Goal: Transaction & Acquisition: Purchase product/service

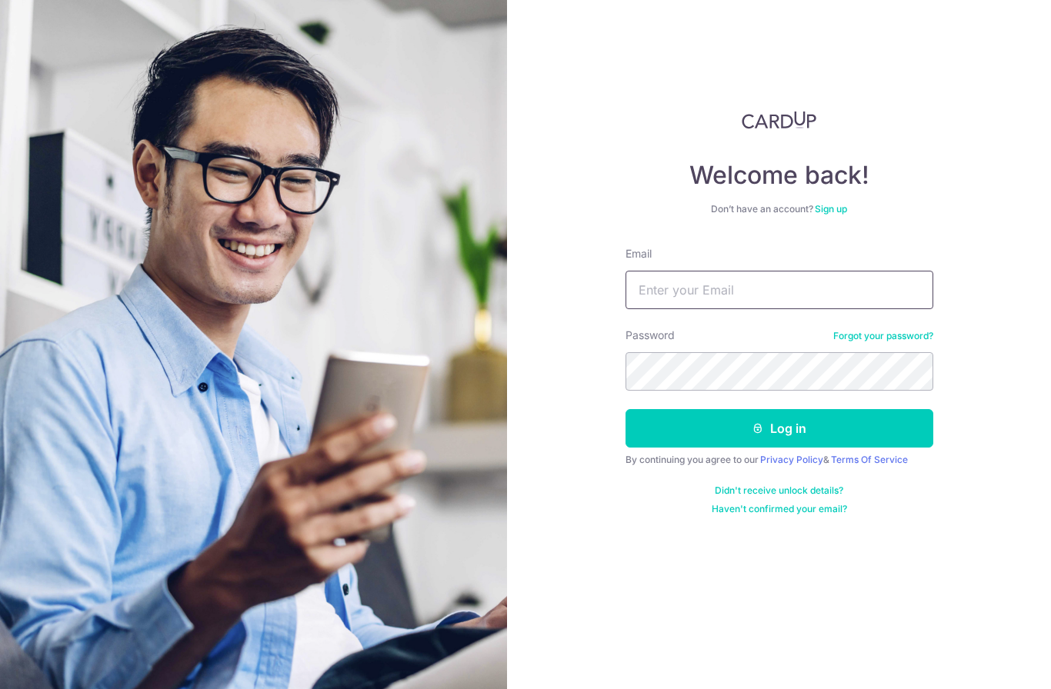
click at [669, 289] on input "Email" at bounding box center [779, 290] width 308 height 38
type input "Shanquan0128@gmail.com"
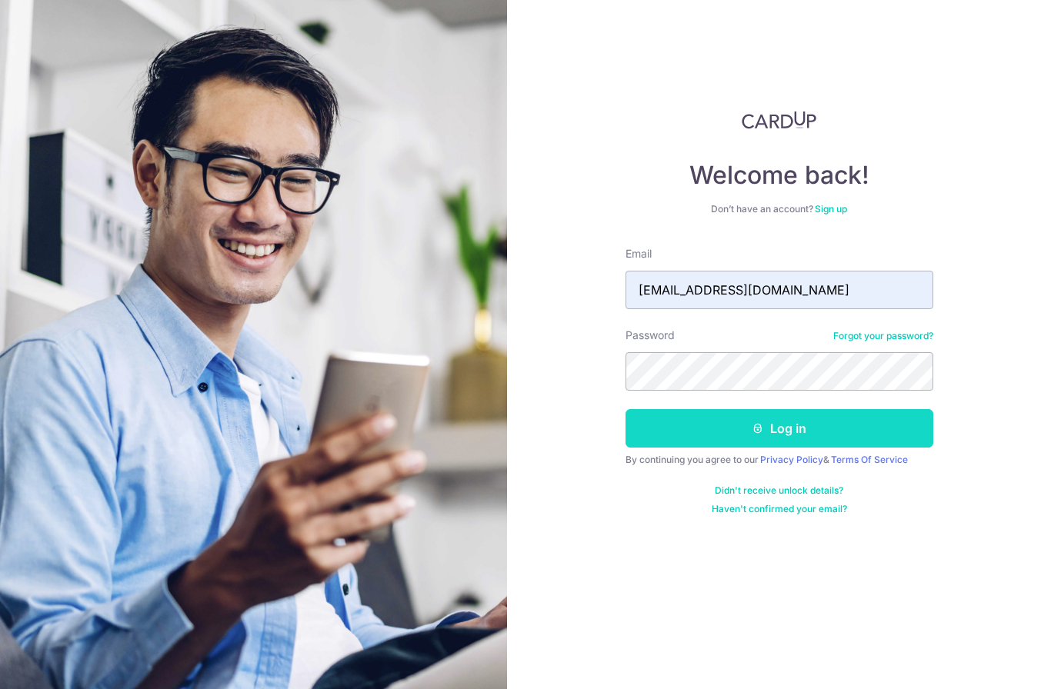
click at [772, 429] on button "Log in" at bounding box center [779, 428] width 308 height 38
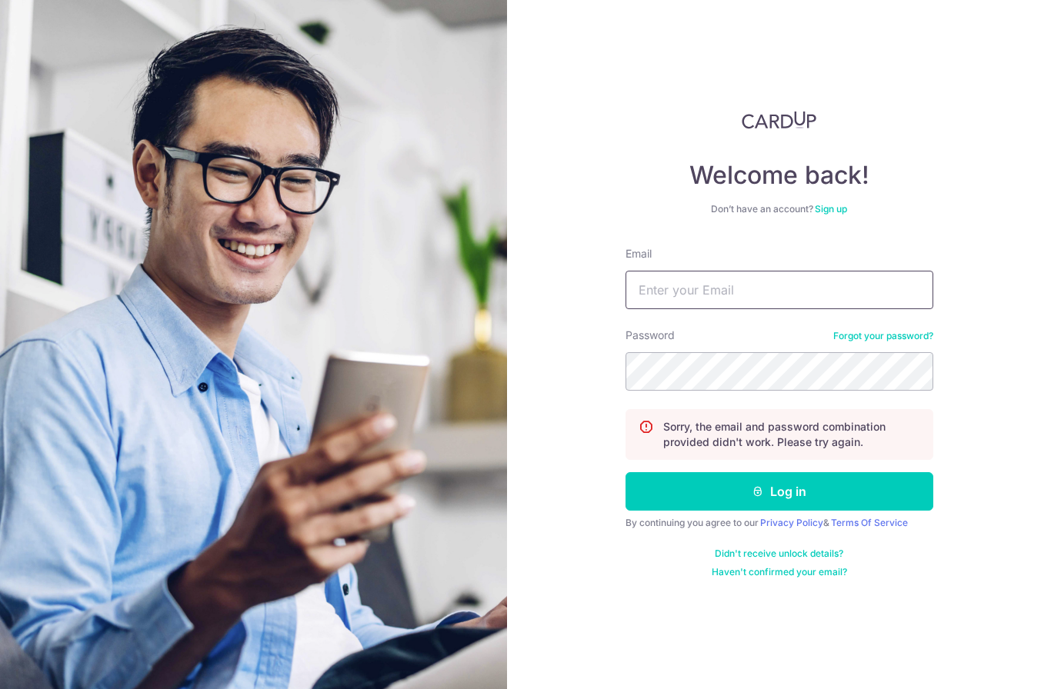
click at [685, 290] on input "Email" at bounding box center [779, 290] width 308 height 38
type input "Shanquan0128@gmail.com"
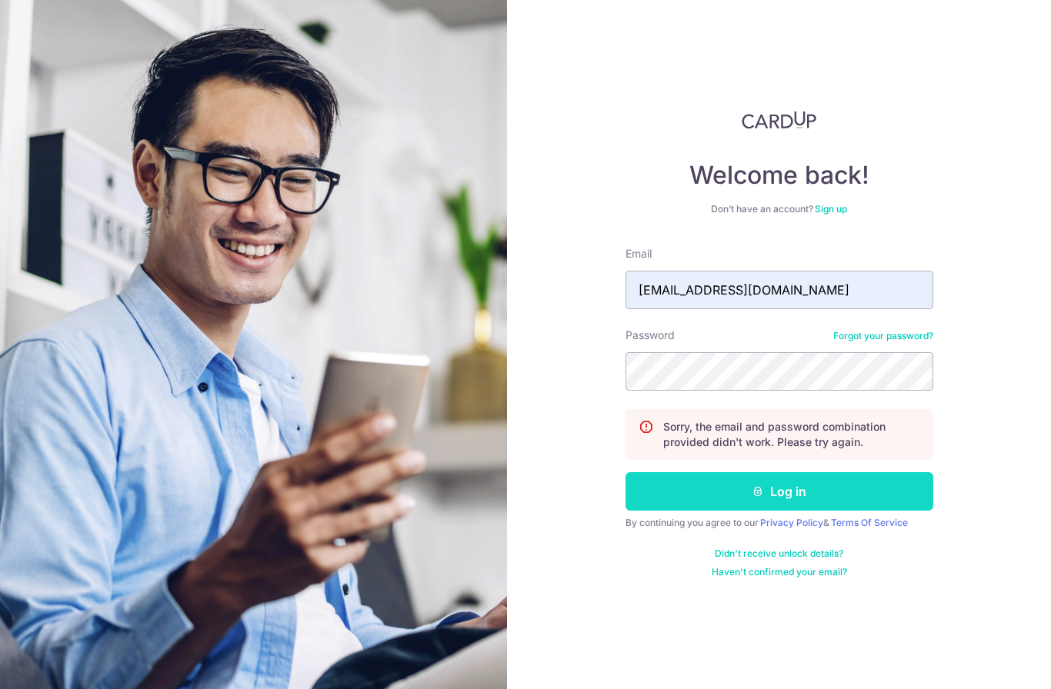
click at [781, 491] on button "Log in" at bounding box center [779, 491] width 308 height 38
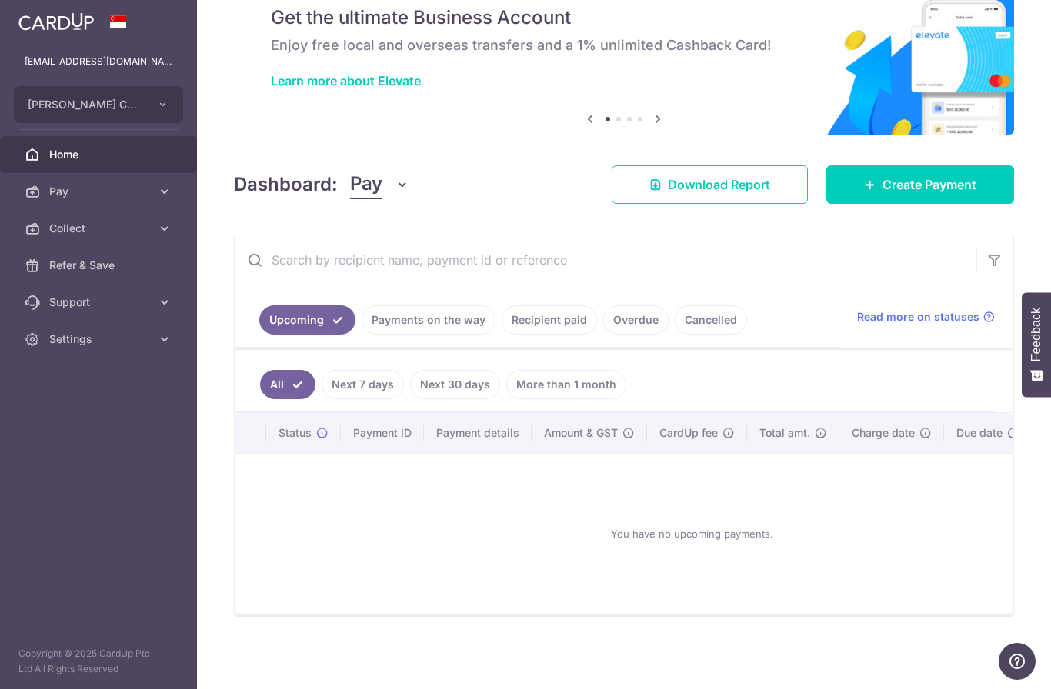
scroll to position [62, 0]
click at [362, 335] on link "Payments on the way" at bounding box center [429, 320] width 134 height 29
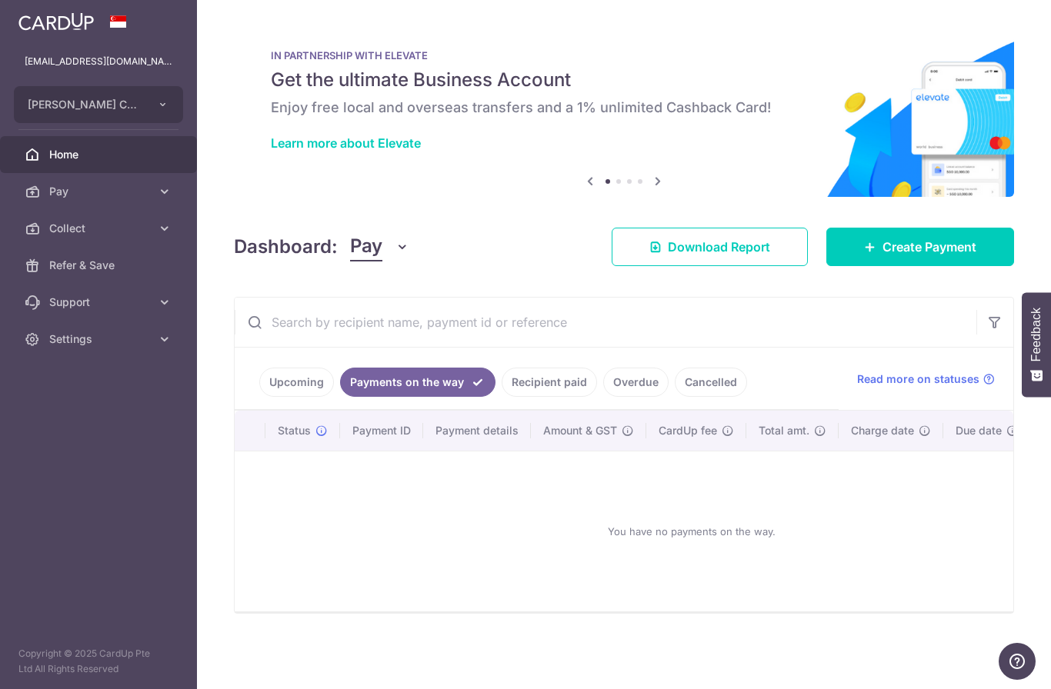
scroll to position [0, 0]
click at [502, 397] on link "Recipient paid" at bounding box center [549, 382] width 95 height 29
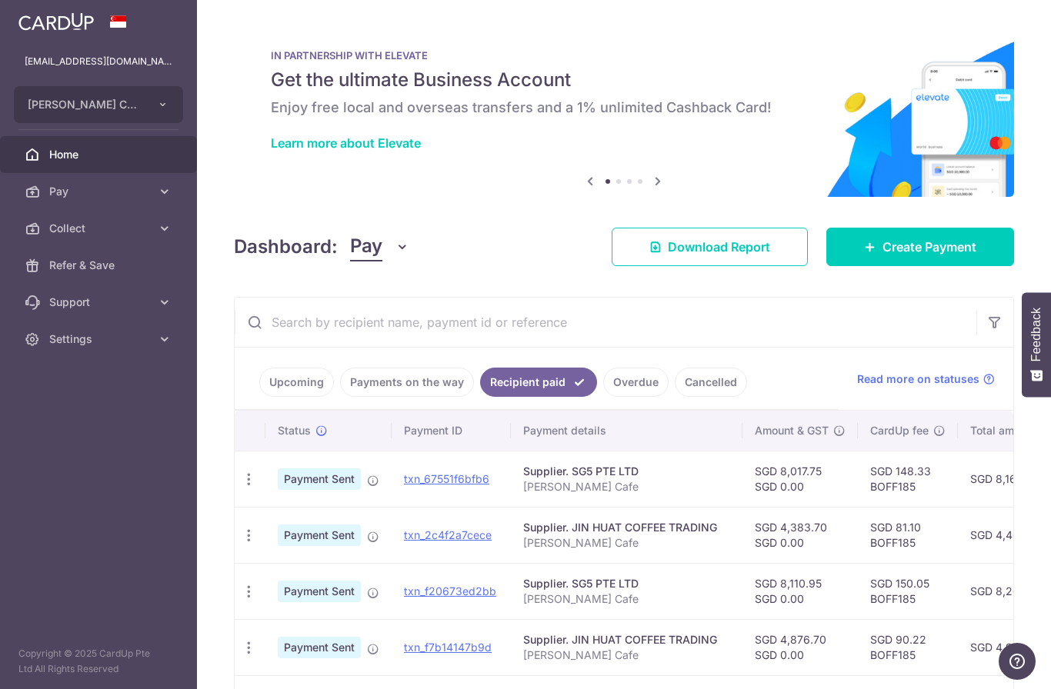
click at [603, 397] on link "Overdue" at bounding box center [635, 382] width 65 height 29
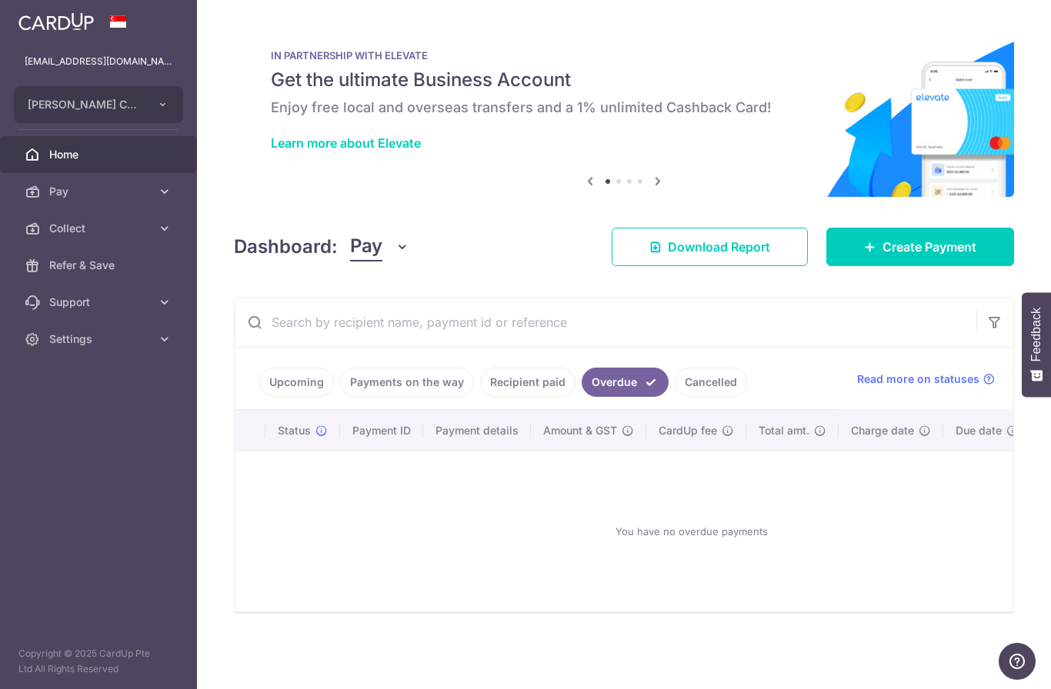
click at [480, 397] on link "Recipient paid" at bounding box center [527, 382] width 95 height 29
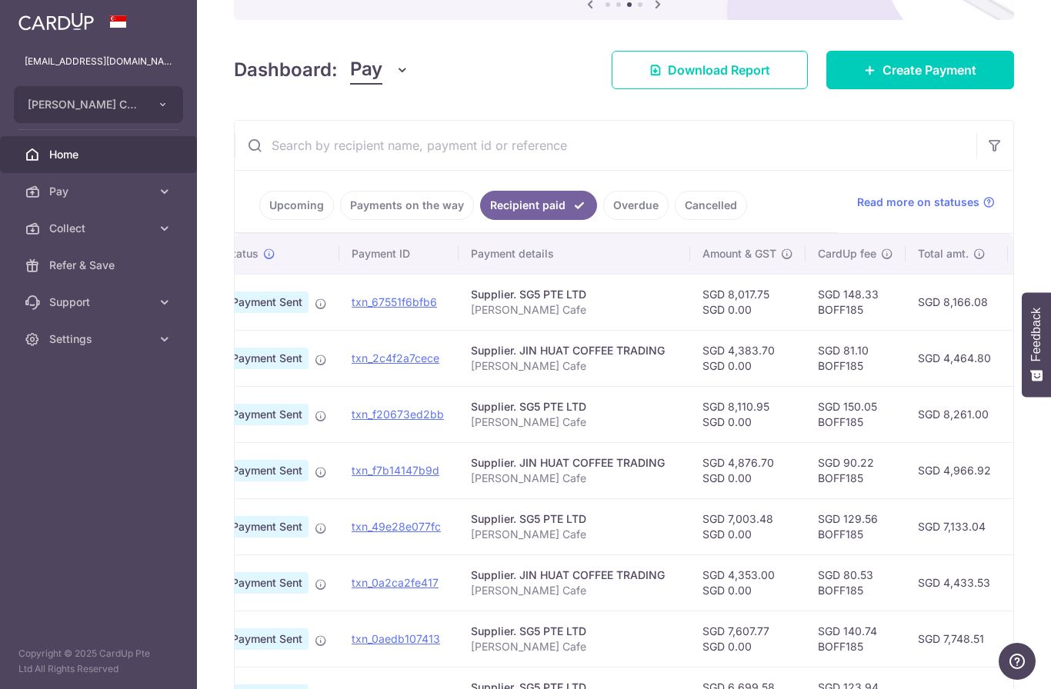
scroll to position [175, 0]
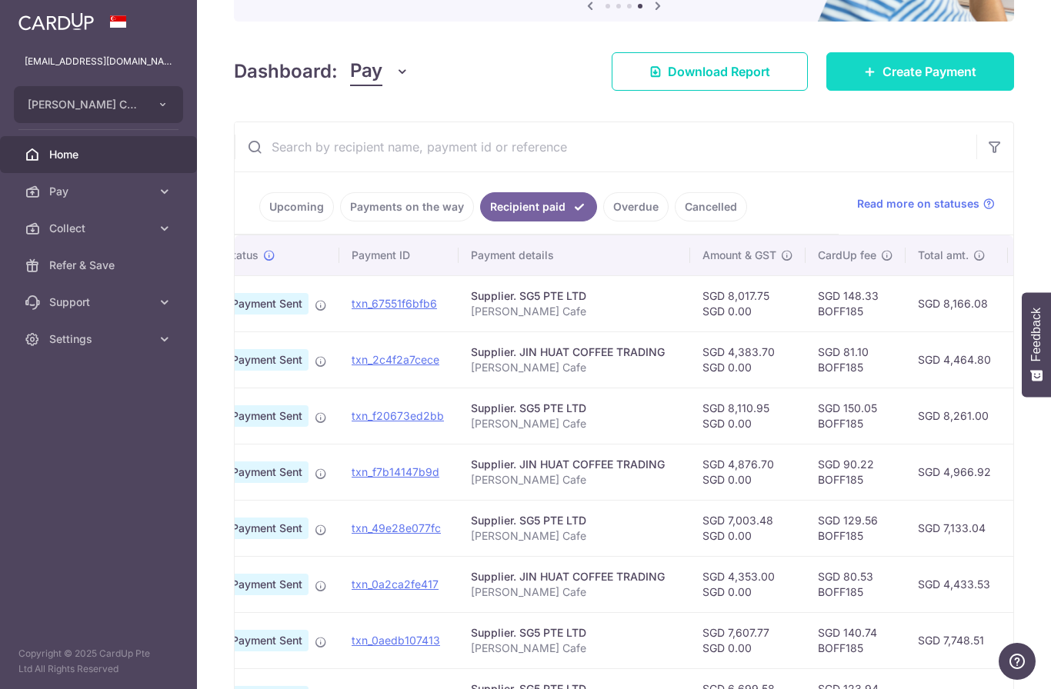
click at [932, 81] on span "Create Payment" at bounding box center [929, 71] width 94 height 18
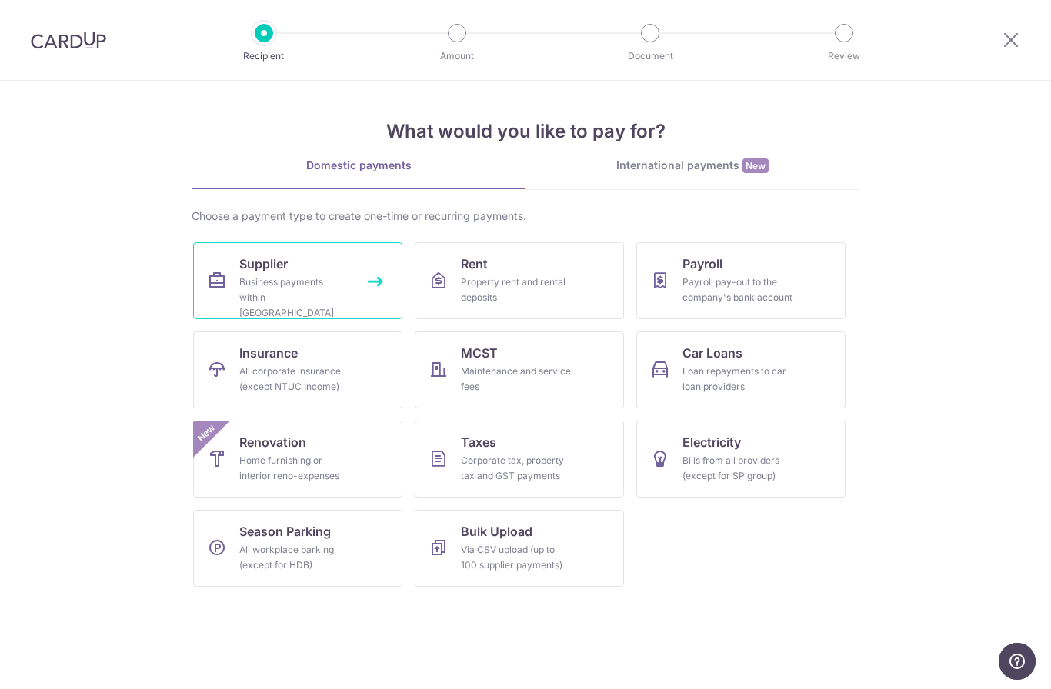
click at [281, 292] on div "Business payments within Singapore" at bounding box center [294, 298] width 111 height 46
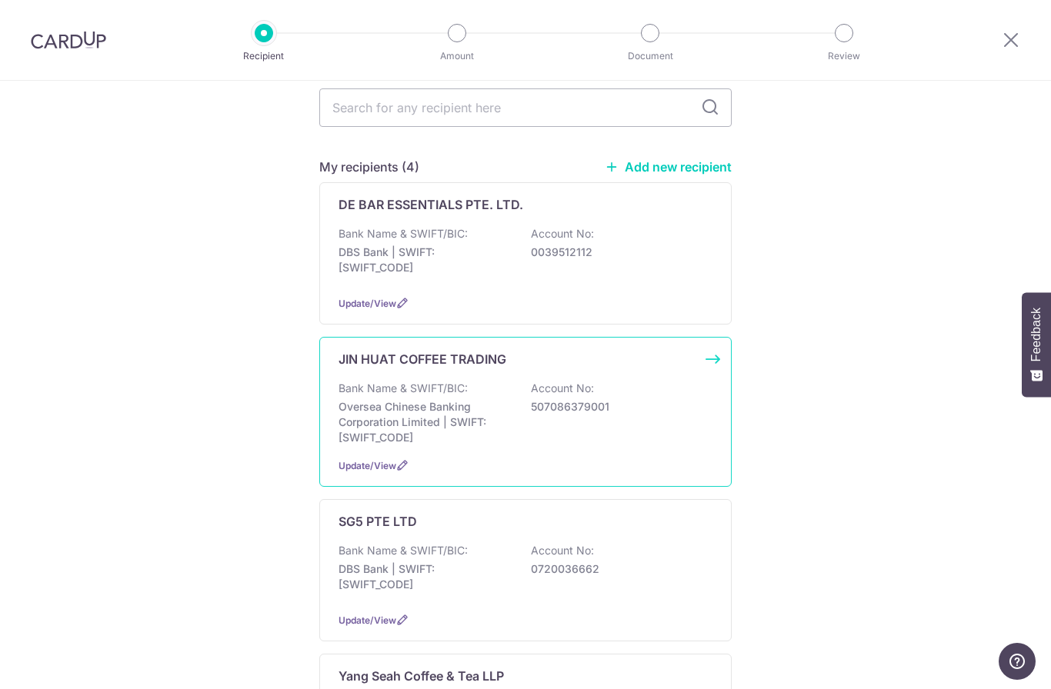
scroll to position [239, 0]
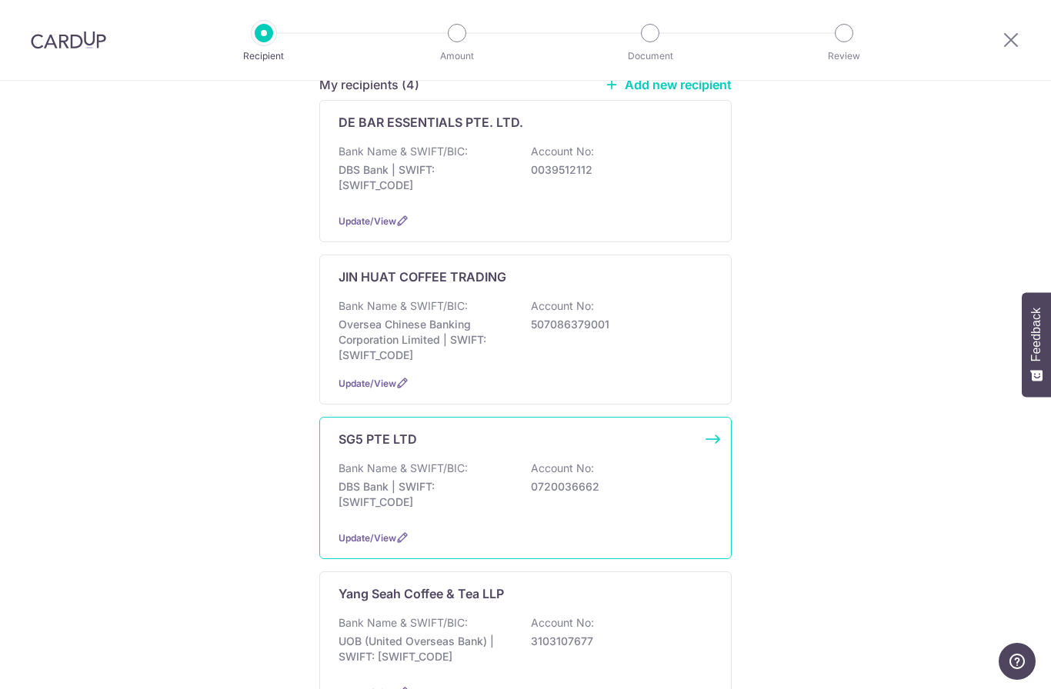
click at [397, 461] on p "Bank Name & SWIFT/BIC:" at bounding box center [402, 468] width 129 height 15
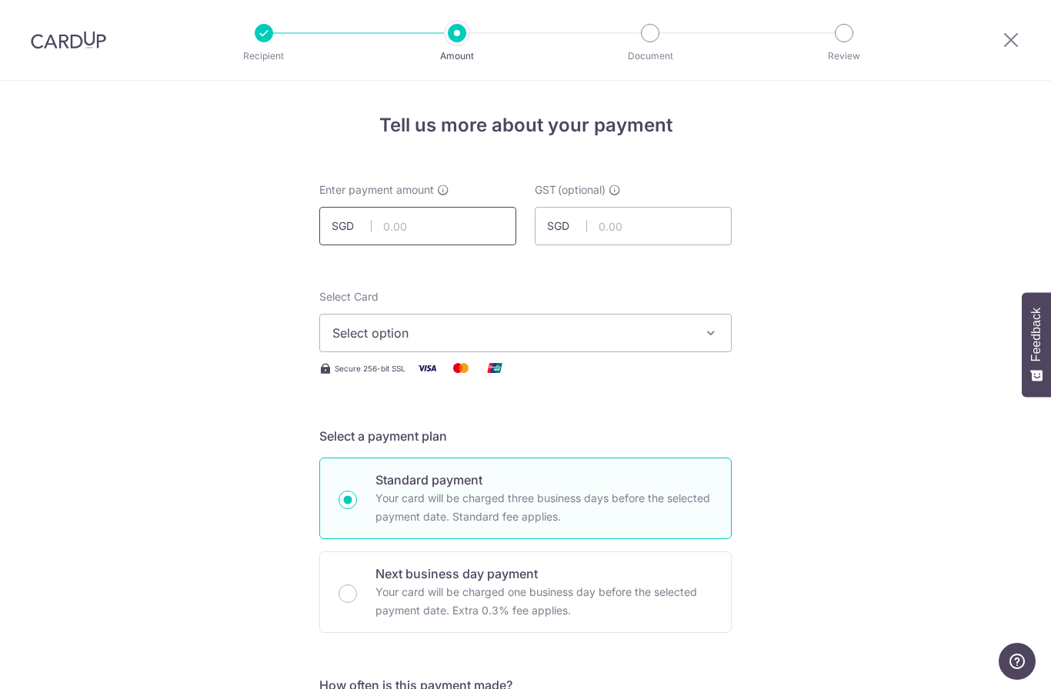
click at [415, 232] on input "text" at bounding box center [417, 226] width 197 height 38
type input "14,650.13"
click at [462, 331] on span "Select option" at bounding box center [511, 333] width 358 height 18
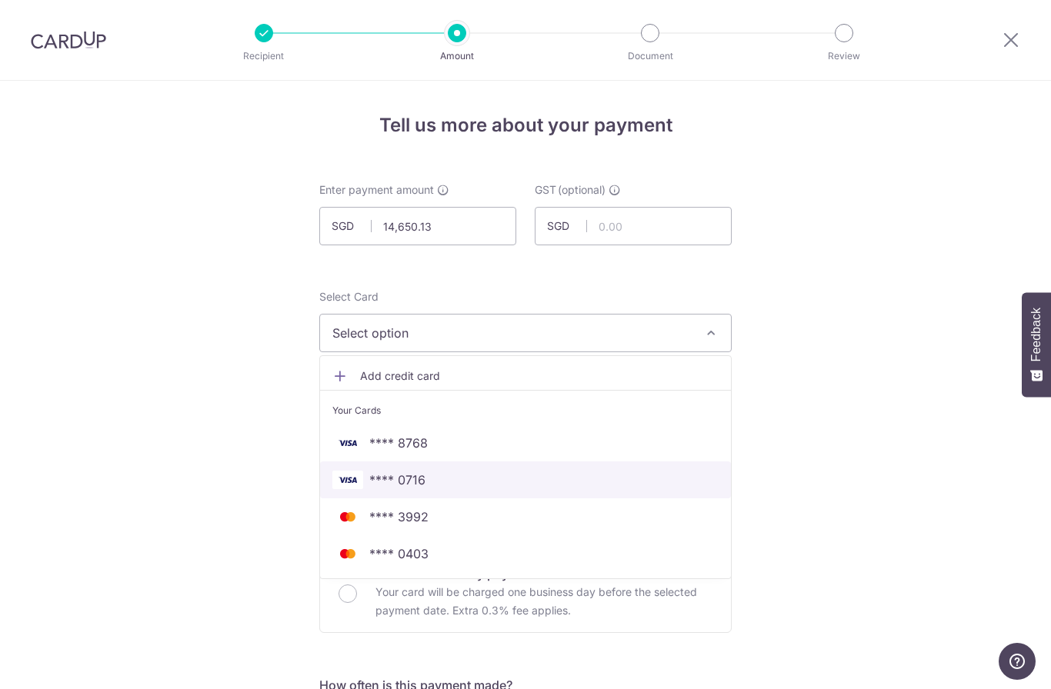
click at [376, 488] on span "**** 0716" at bounding box center [397, 480] width 56 height 18
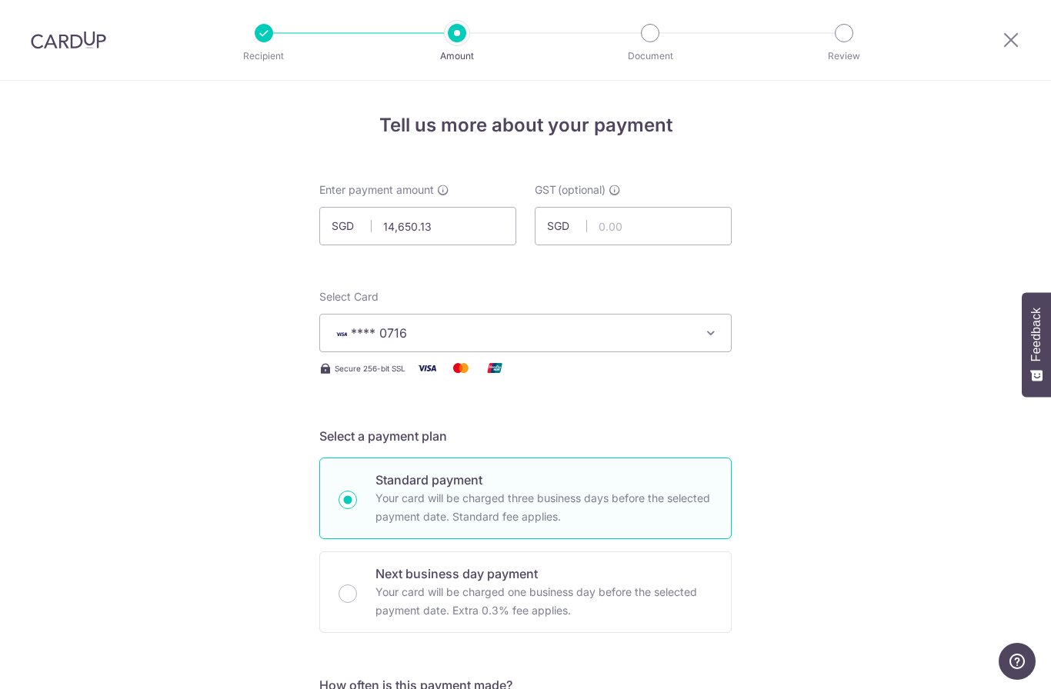
click at [426, 339] on span "**** 0716" at bounding box center [511, 333] width 358 height 18
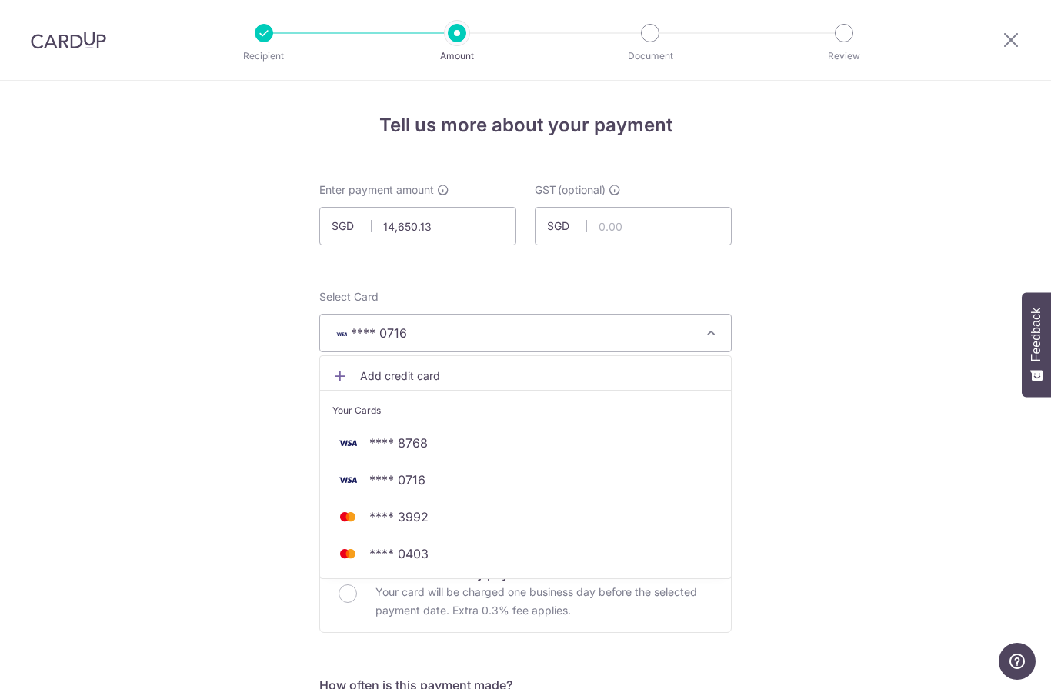
click at [67, 41] on div at bounding box center [525, 344] width 1051 height 689
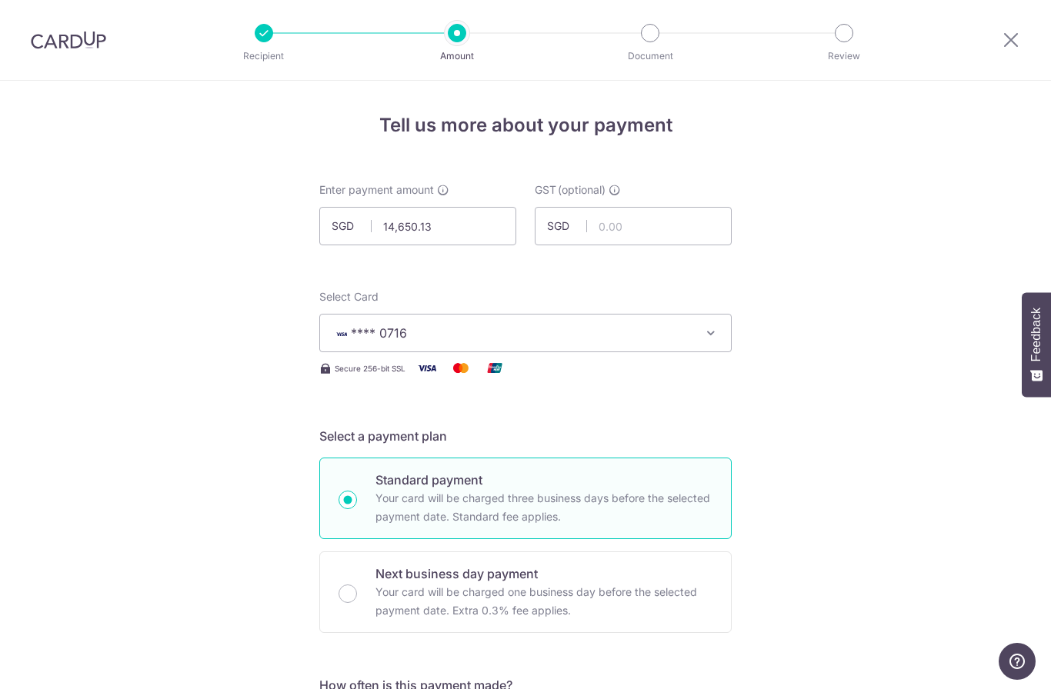
click at [67, 41] on img at bounding box center [68, 40] width 75 height 18
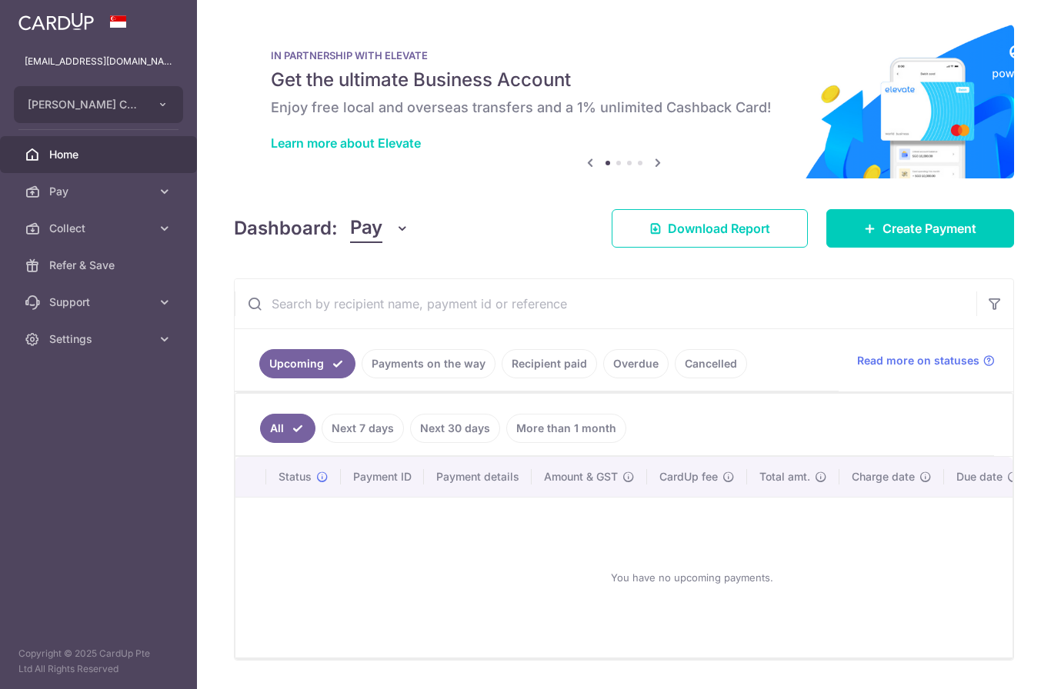
click at [0, 0] on icon "button" at bounding box center [0, 0] width 0 height 0
click at [67, 190] on span "Pay" at bounding box center [100, 191] width 102 height 15
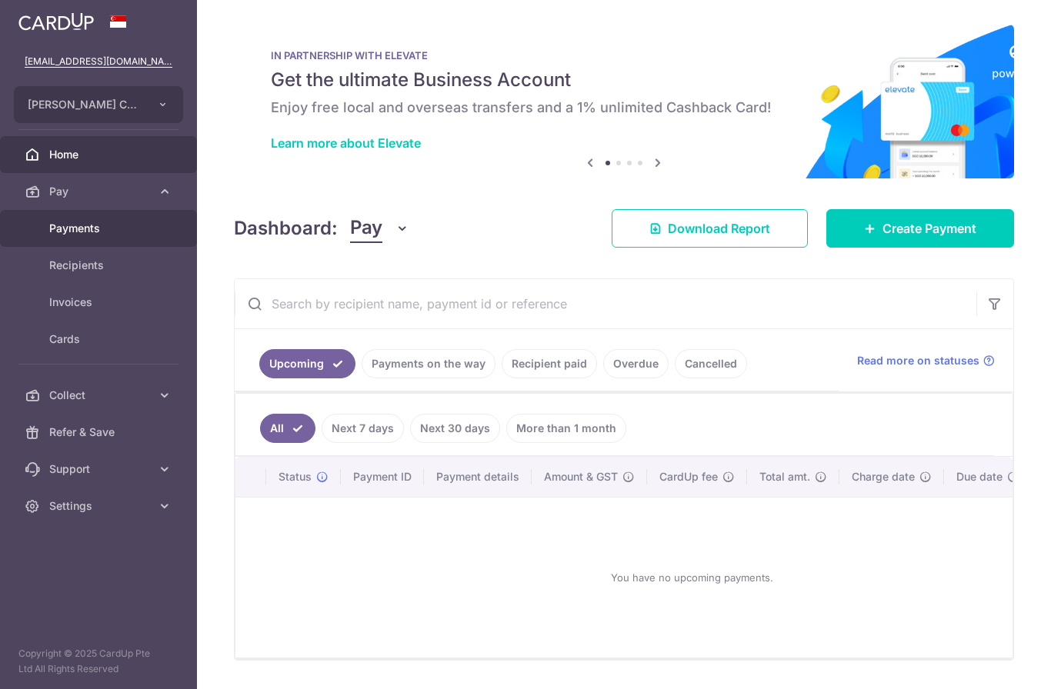
click at [79, 236] on link "Payments" at bounding box center [98, 228] width 197 height 37
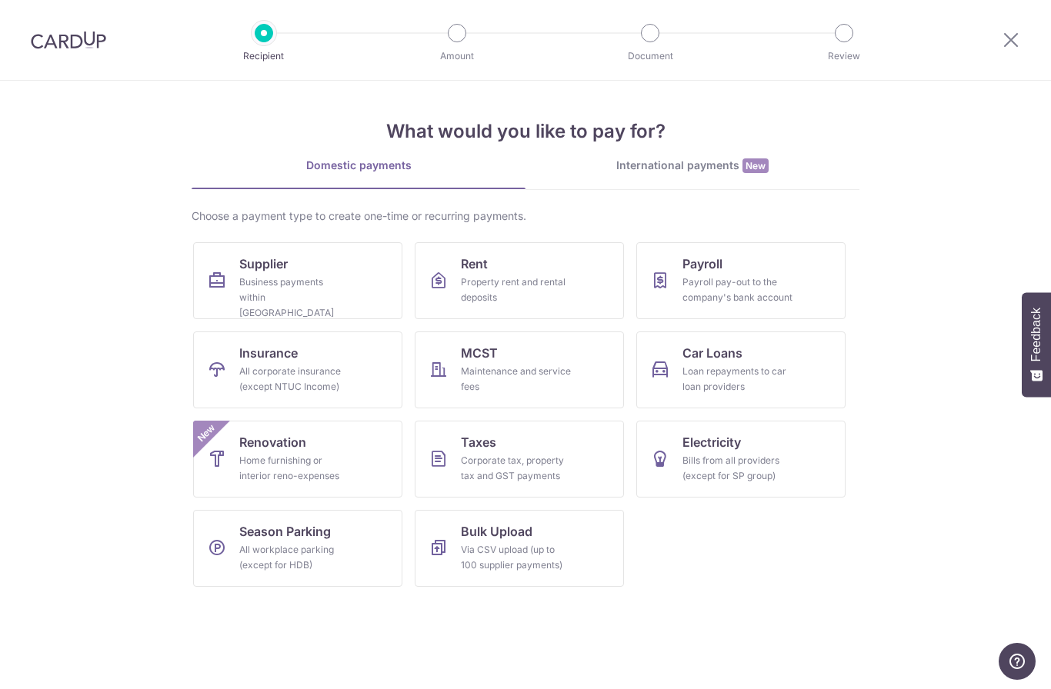
click at [59, 45] on img at bounding box center [68, 40] width 75 height 18
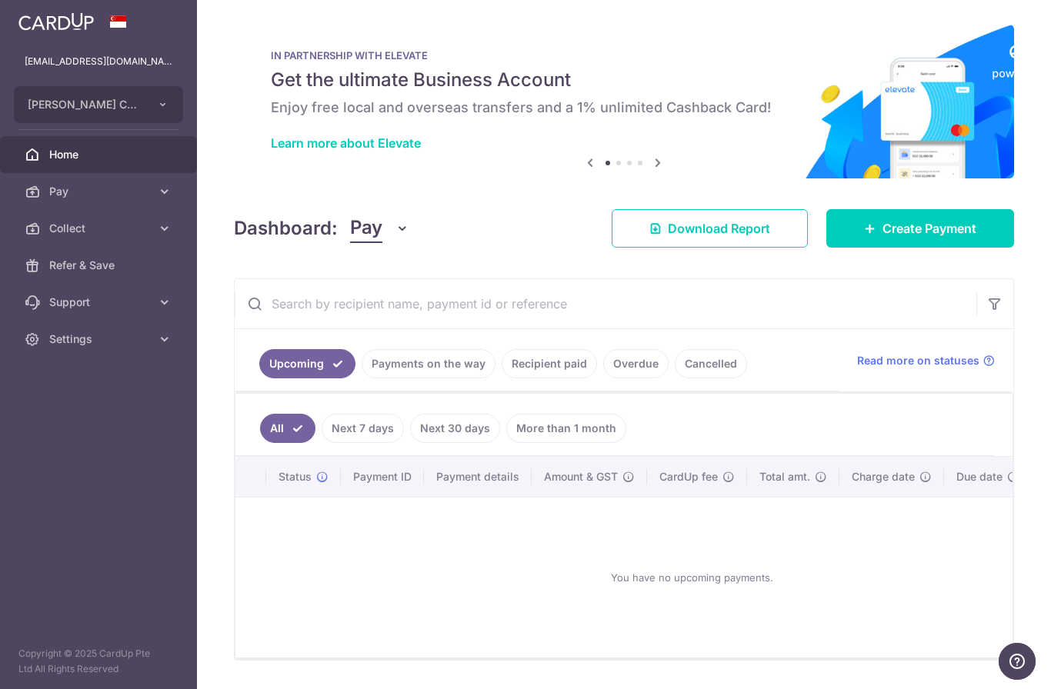
click at [0, 0] on icon "button" at bounding box center [0, 0] width 0 height 0
click at [65, 192] on span "Pay" at bounding box center [100, 191] width 102 height 15
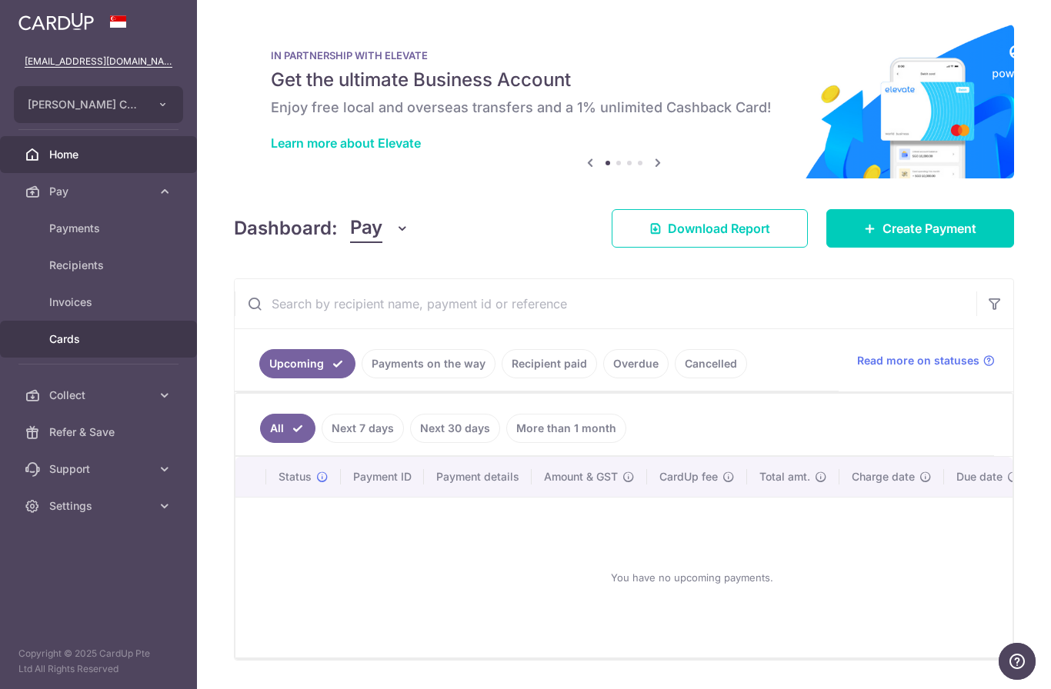
click at [75, 342] on span "Cards" at bounding box center [100, 339] width 102 height 15
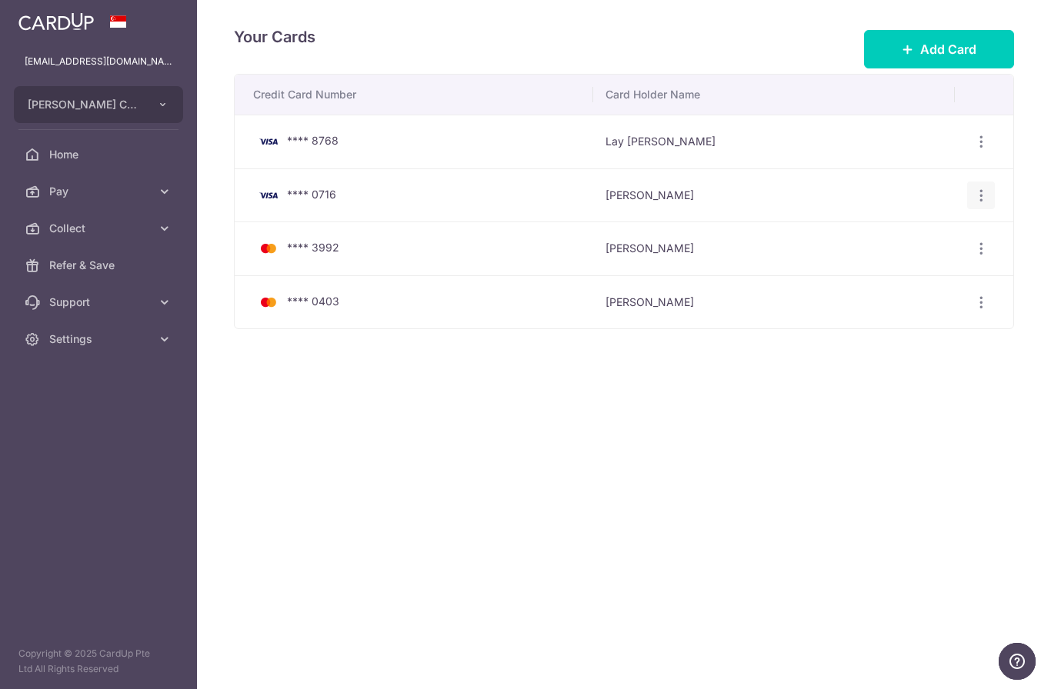
click at [981, 150] on icon "button" at bounding box center [981, 142] width 16 height 16
click at [890, 284] on span "Delete" at bounding box center [929, 274] width 105 height 18
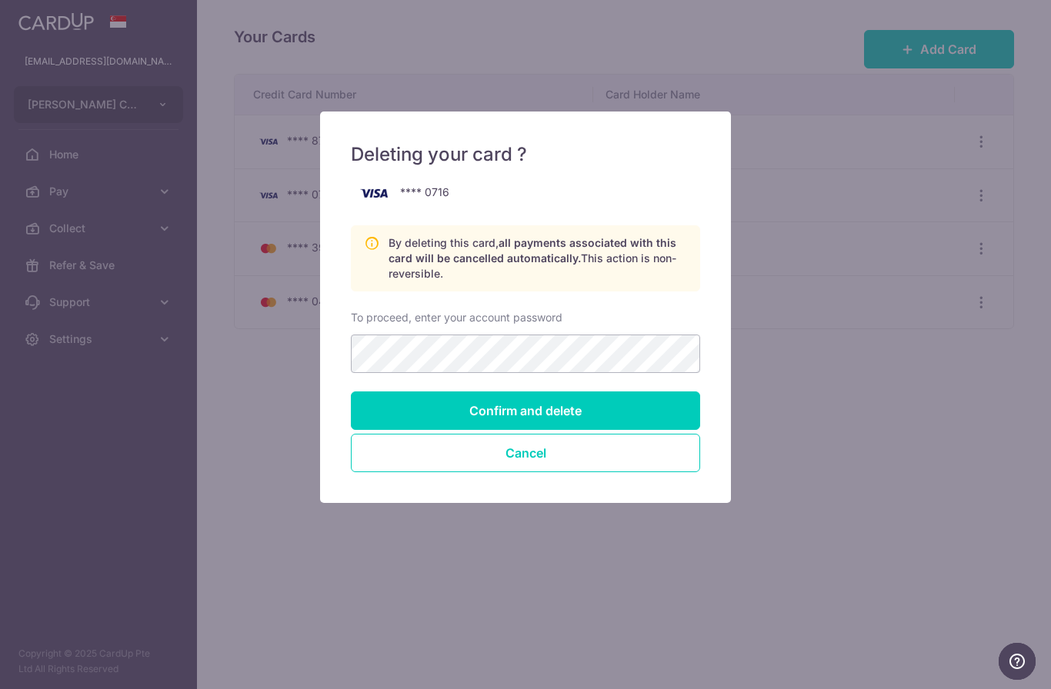
click at [511, 412] on input "Confirm and delete" at bounding box center [525, 411] width 349 height 38
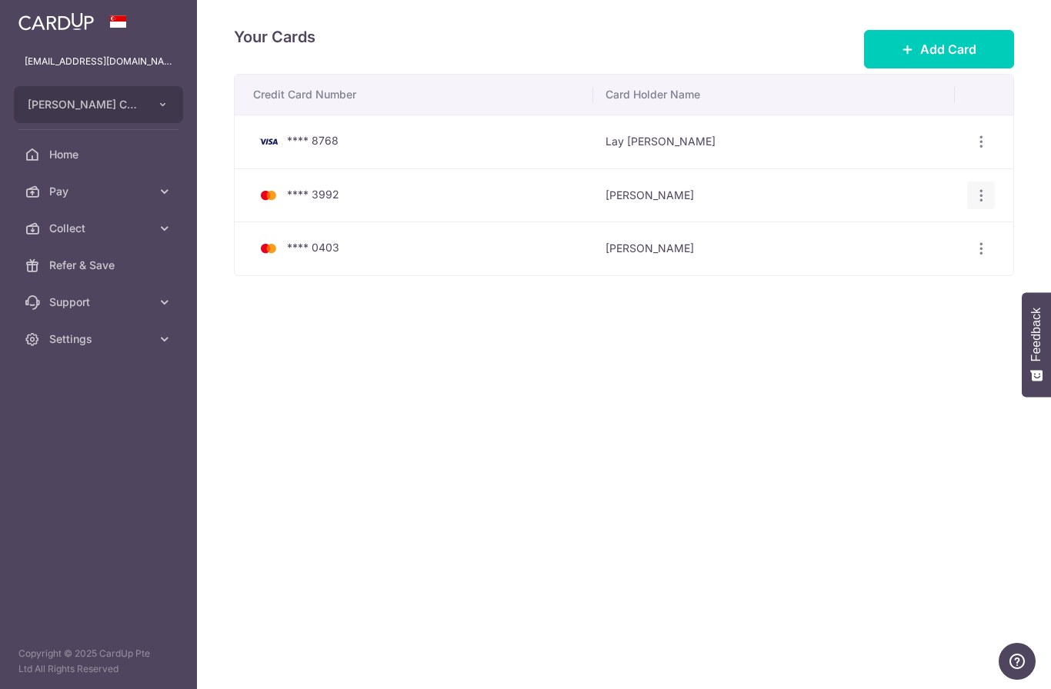
click at [981, 150] on icon "button" at bounding box center [981, 142] width 16 height 16
click at [888, 284] on span "Delete" at bounding box center [929, 274] width 105 height 18
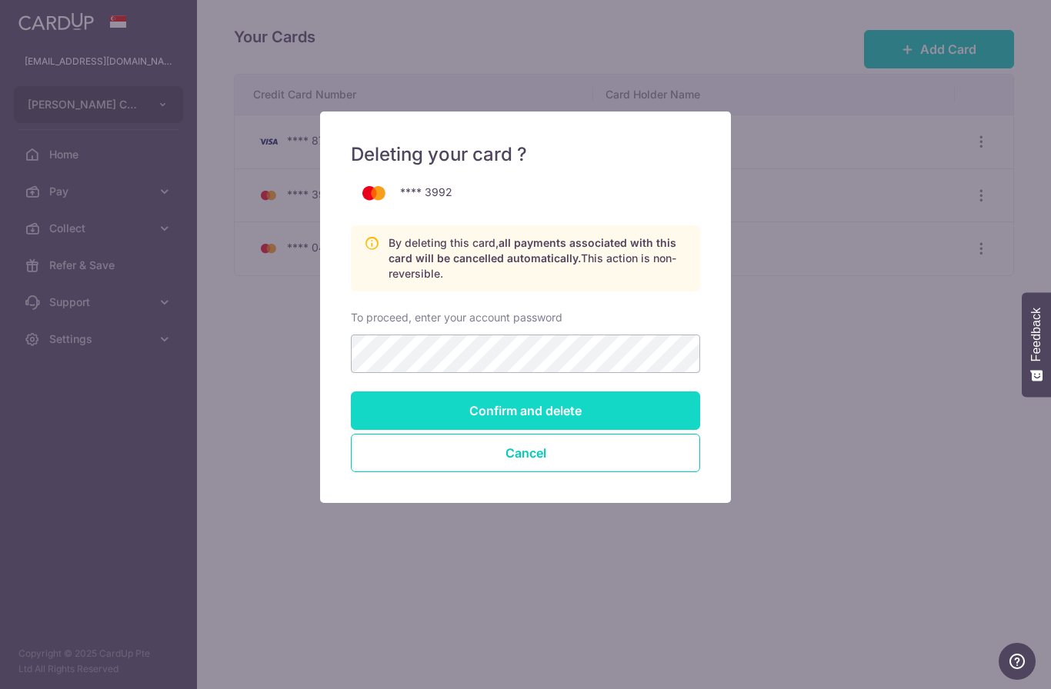
click at [506, 413] on input "Confirm and delete" at bounding box center [525, 411] width 349 height 38
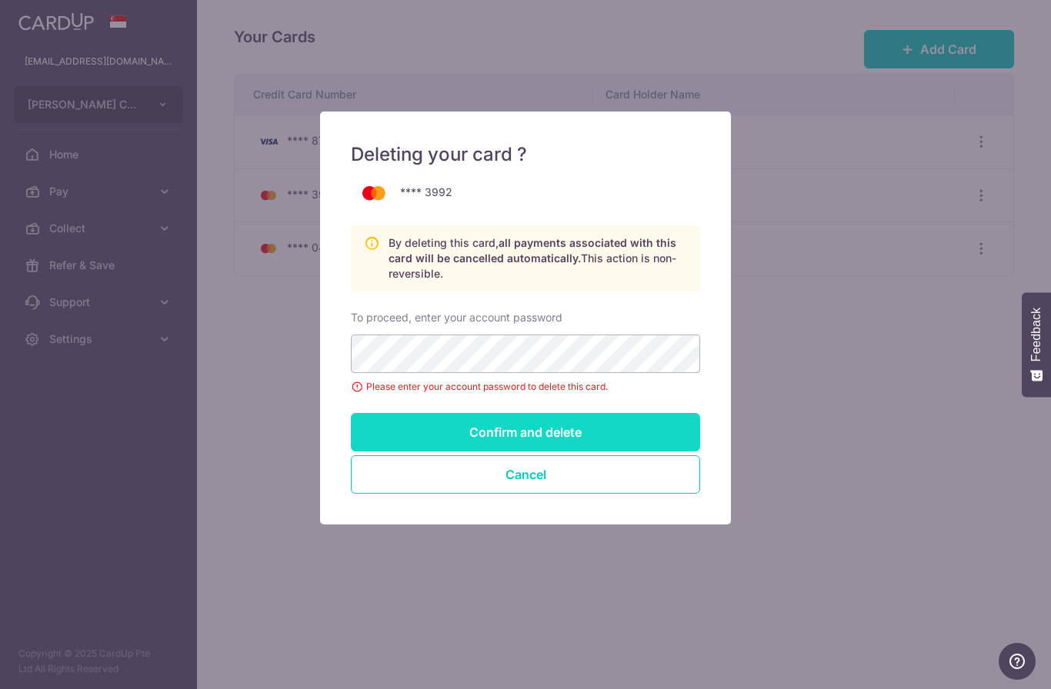
click at [512, 435] on input "Confirm and delete" at bounding box center [525, 432] width 349 height 38
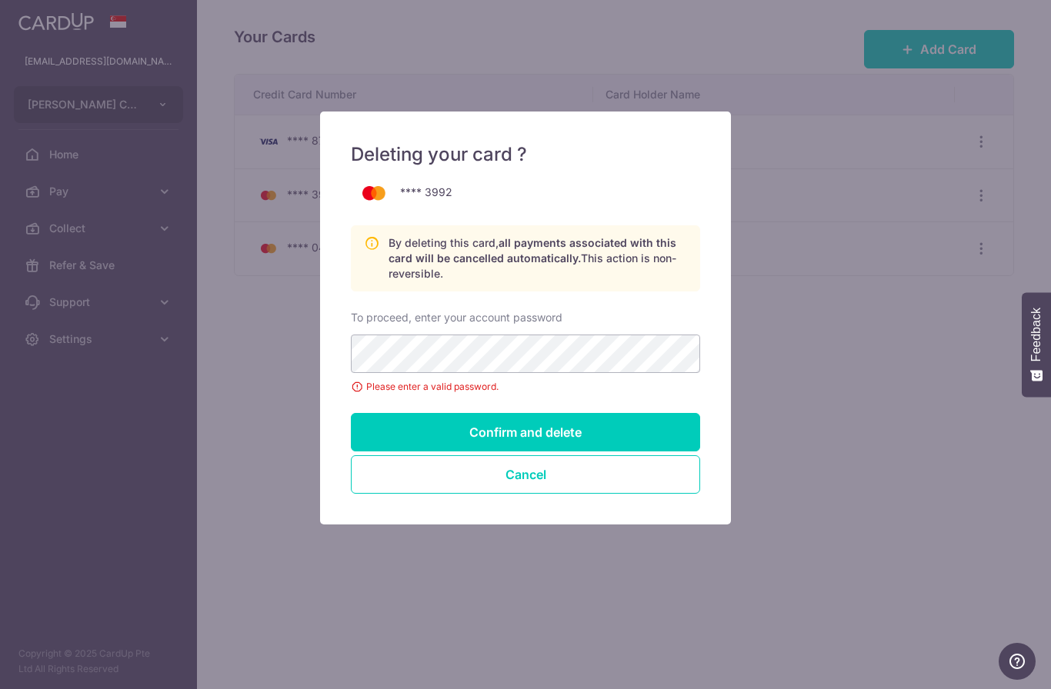
click at [501, 428] on input "Confirm and delete" at bounding box center [525, 432] width 349 height 38
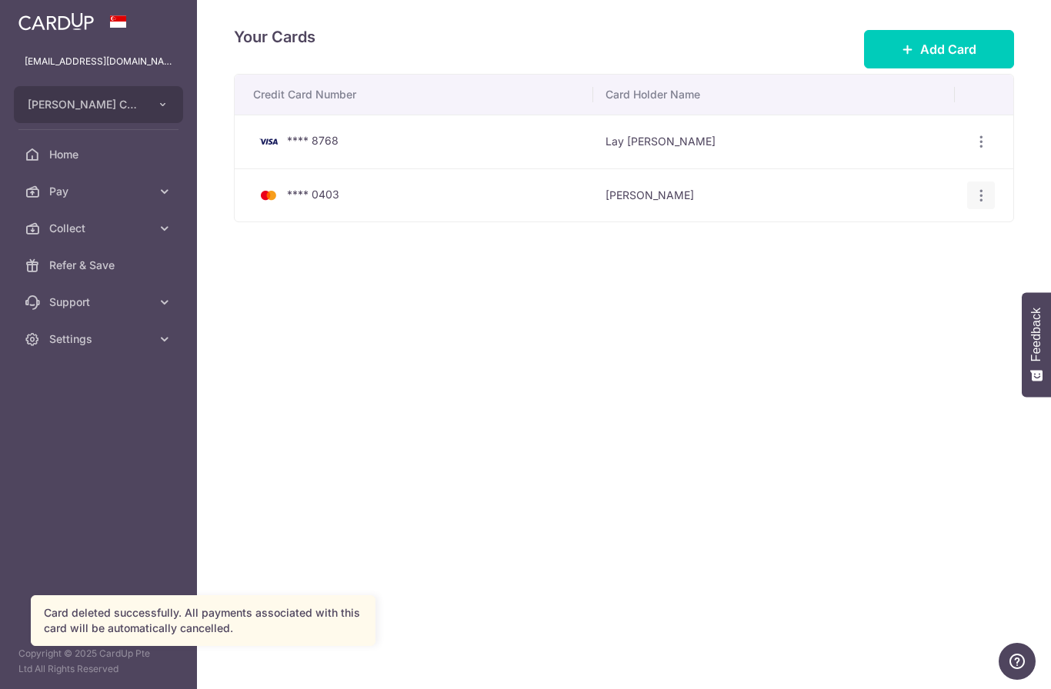
click at [985, 150] on icon "button" at bounding box center [981, 142] width 16 height 16
click at [897, 284] on span "Delete" at bounding box center [929, 274] width 105 height 18
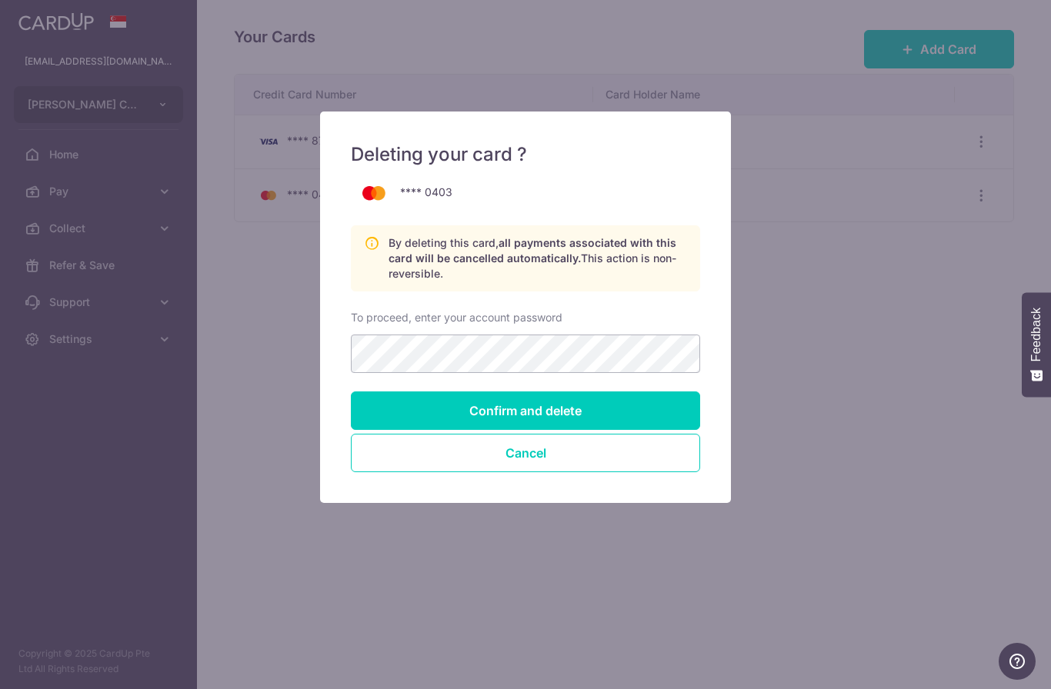
click at [496, 406] on input "Confirm and delete" at bounding box center [525, 411] width 349 height 38
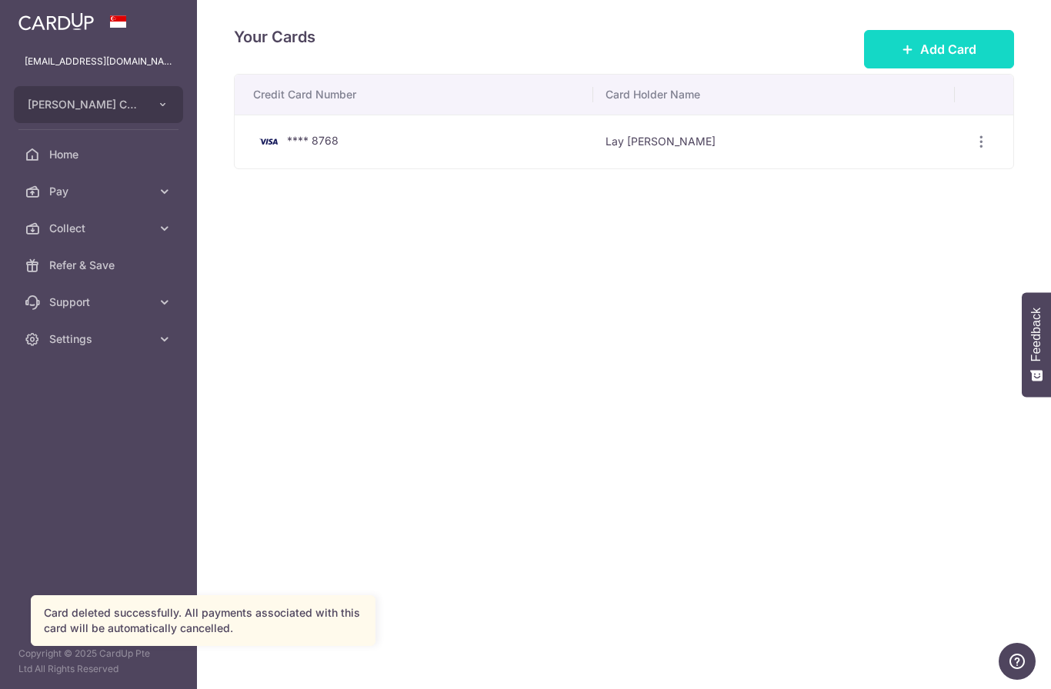
click at [924, 58] on span "Add Card" at bounding box center [948, 49] width 56 height 18
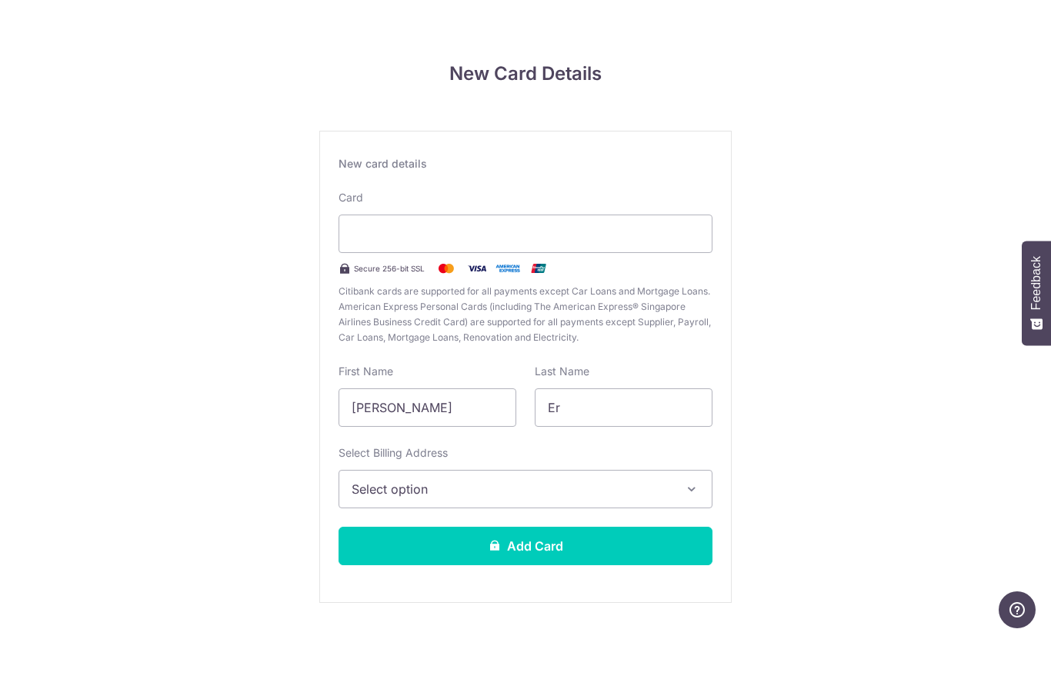
click at [515, 532] on span "Select option" at bounding box center [512, 541] width 320 height 18
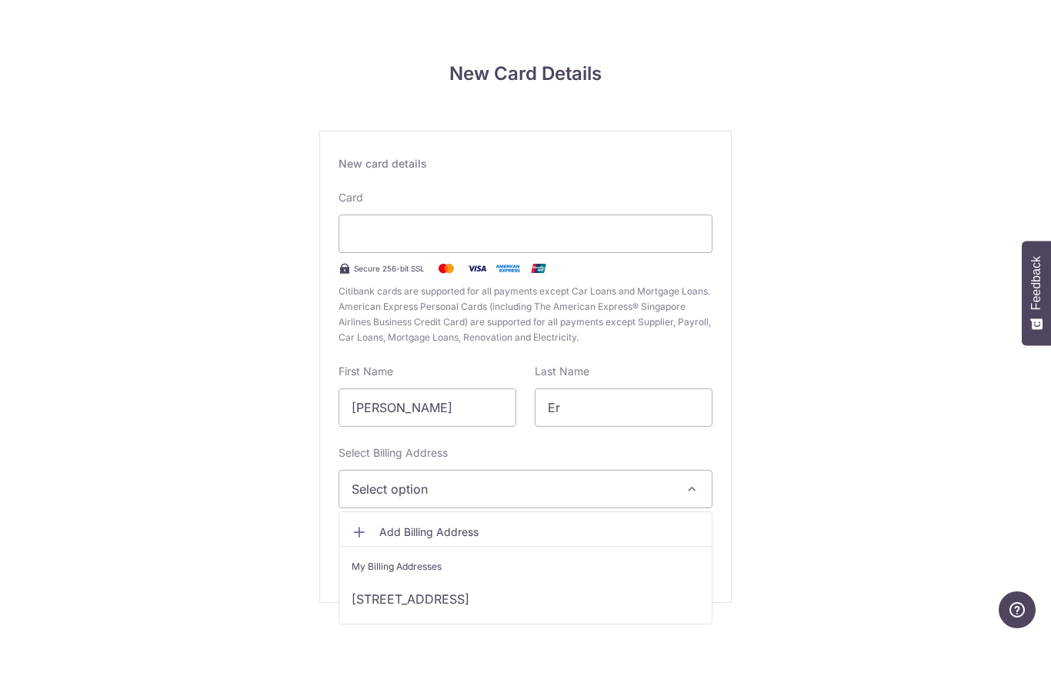
scroll to position [52, 0]
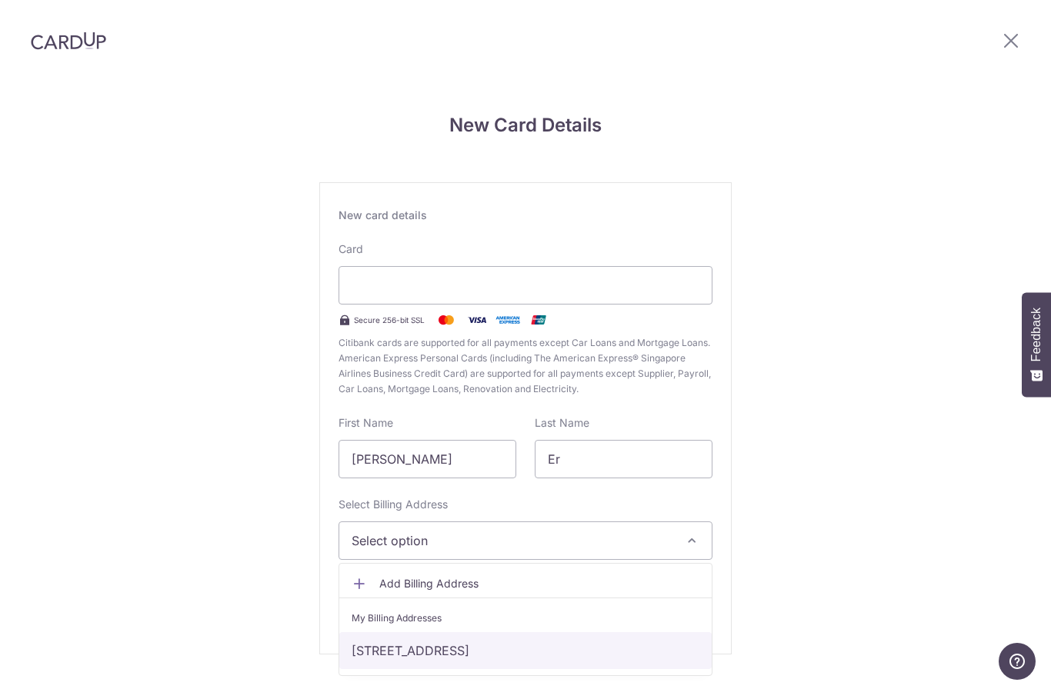
click at [493, 632] on link "9 Jalan Lanjut, Singapore, Singapore-577653" at bounding box center [525, 650] width 372 height 37
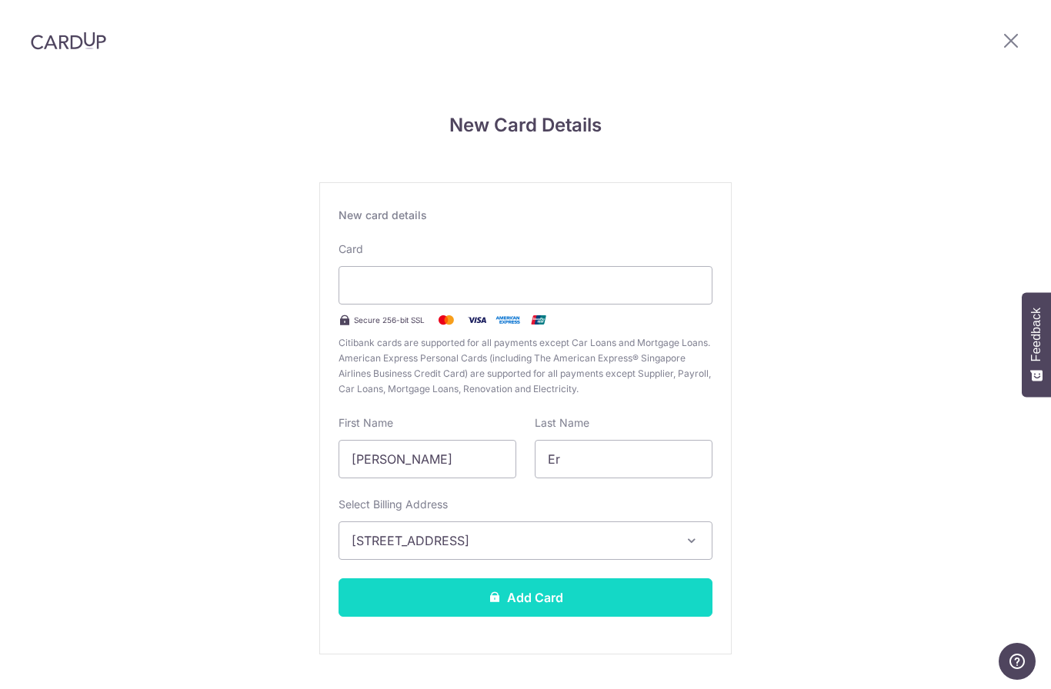
click at [528, 578] on button "Add Card" at bounding box center [525, 597] width 374 height 38
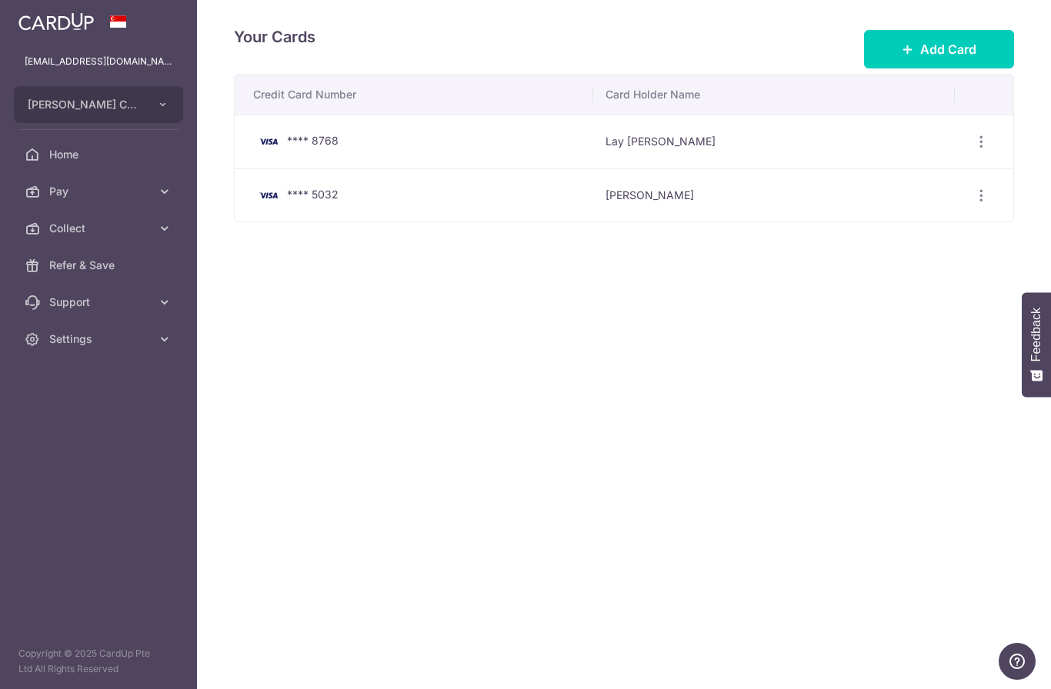
click at [0, 0] on icon "button" at bounding box center [0, 0] width 0 height 0
click at [62, 150] on span "Home" at bounding box center [100, 154] width 102 height 15
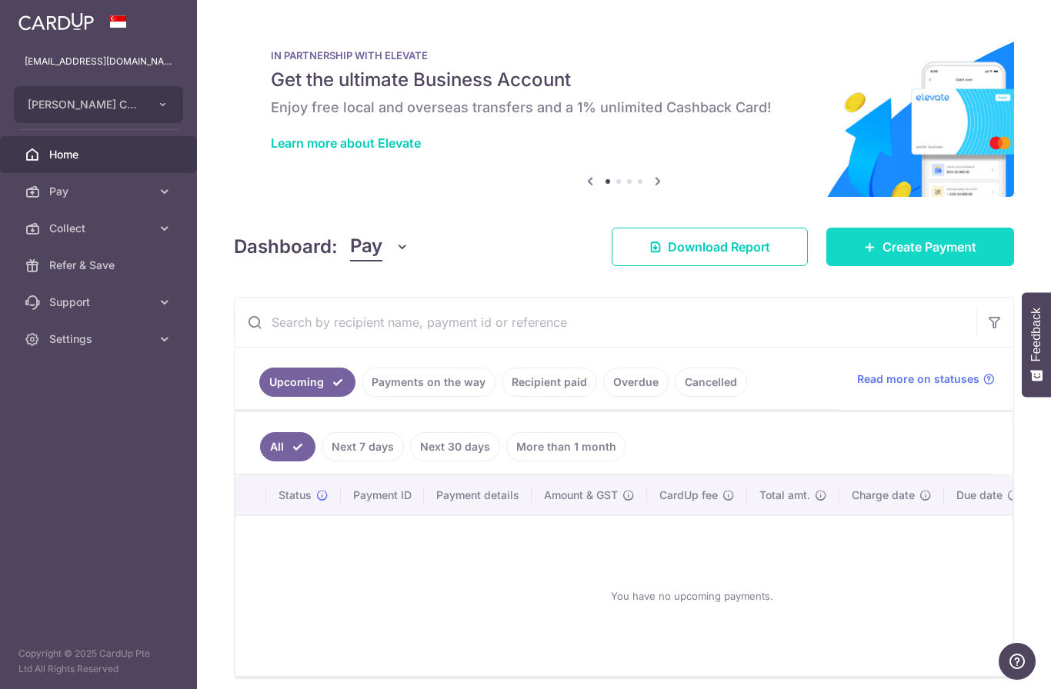
click at [901, 256] on span "Create Payment" at bounding box center [929, 247] width 94 height 18
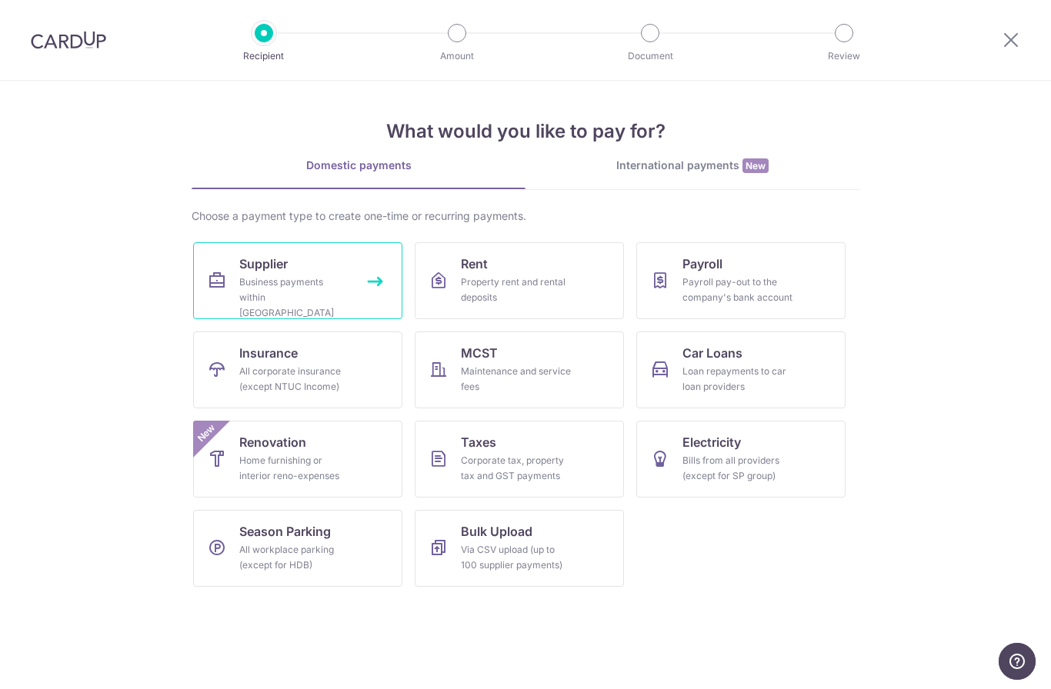
click at [295, 280] on div "Business payments within Singapore" at bounding box center [294, 298] width 111 height 46
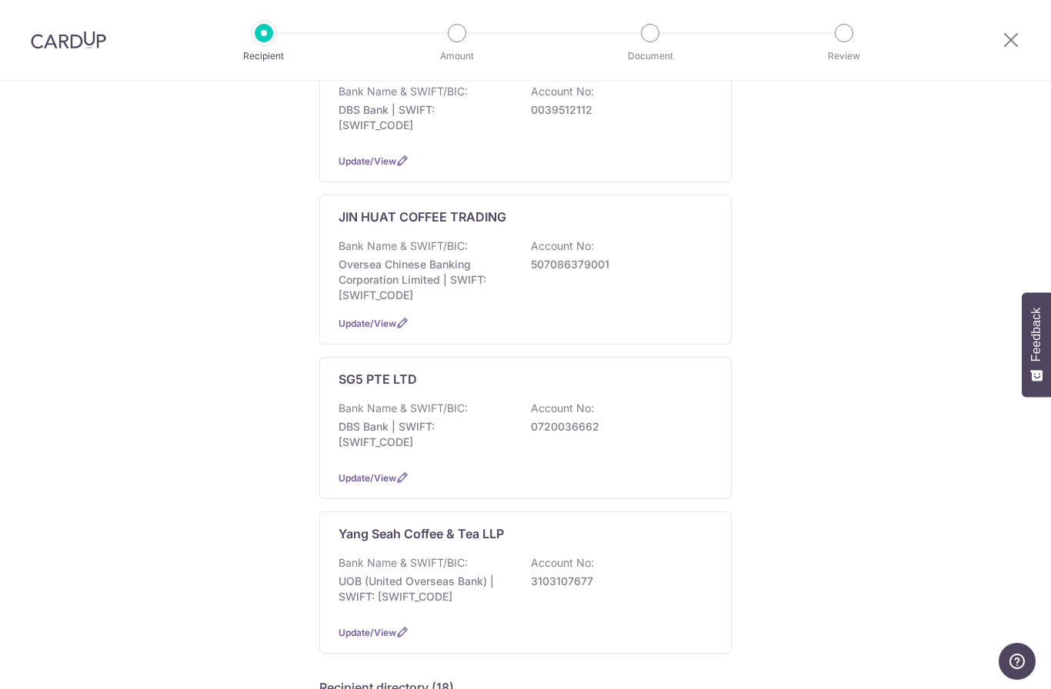
scroll to position [338, 0]
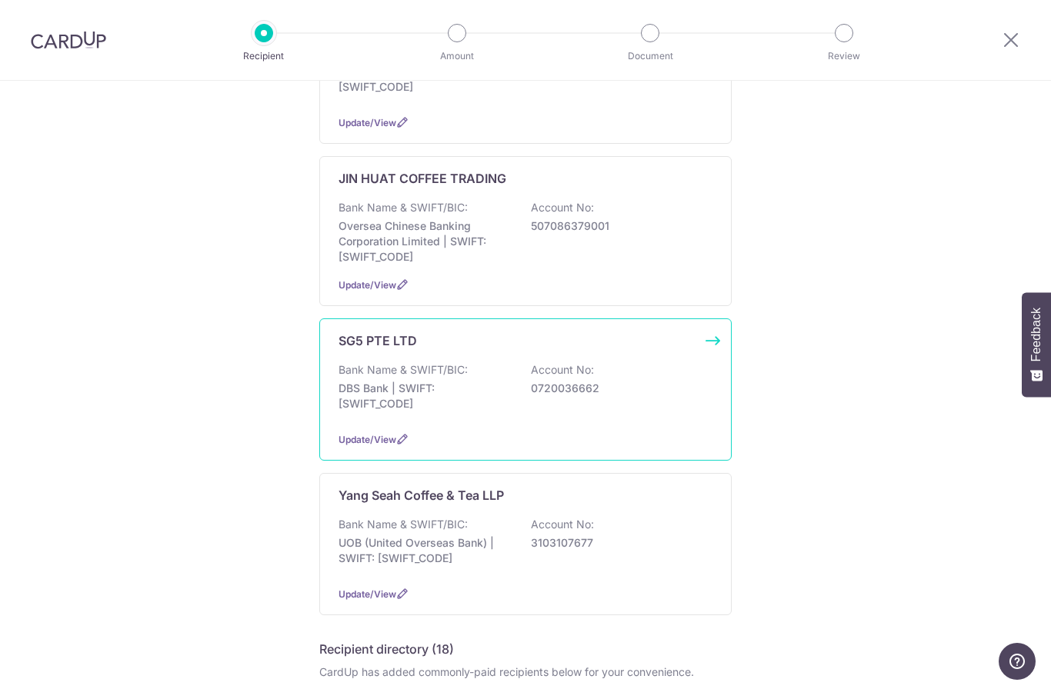
click at [380, 368] on div "Bank Name & SWIFT/BIC: DBS Bank | SWIFT: [SWIFT_CODE] Account No: 0720036662" at bounding box center [525, 390] width 374 height 57
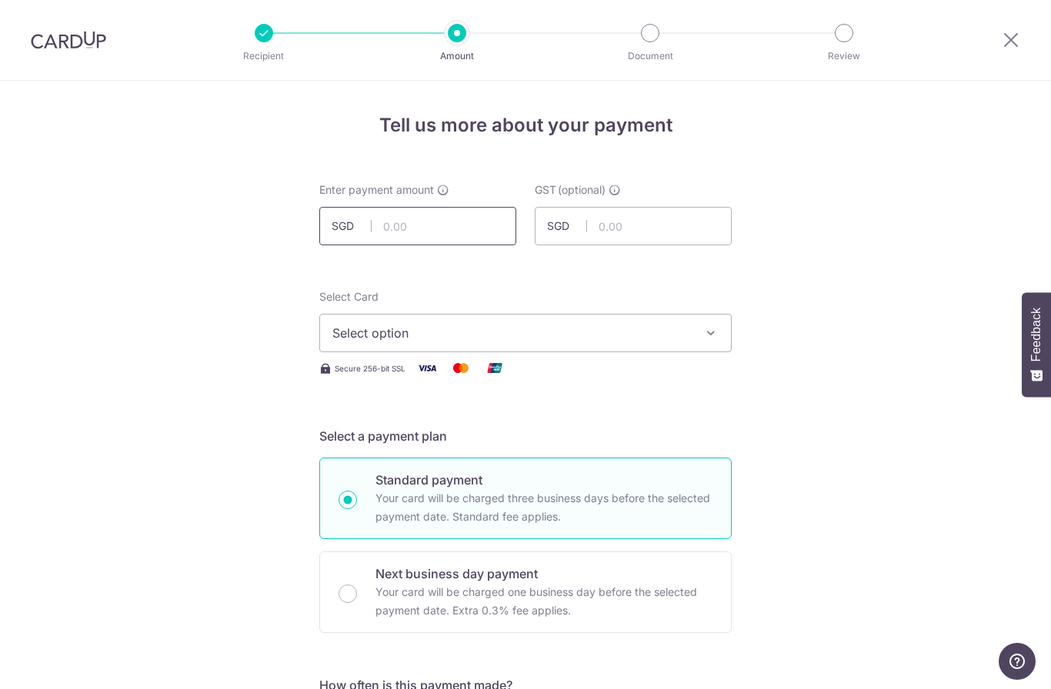
click at [406, 232] on input "text" at bounding box center [417, 226] width 197 height 38
type input "14,650.13"
click at [439, 342] on span "Select option" at bounding box center [511, 333] width 358 height 18
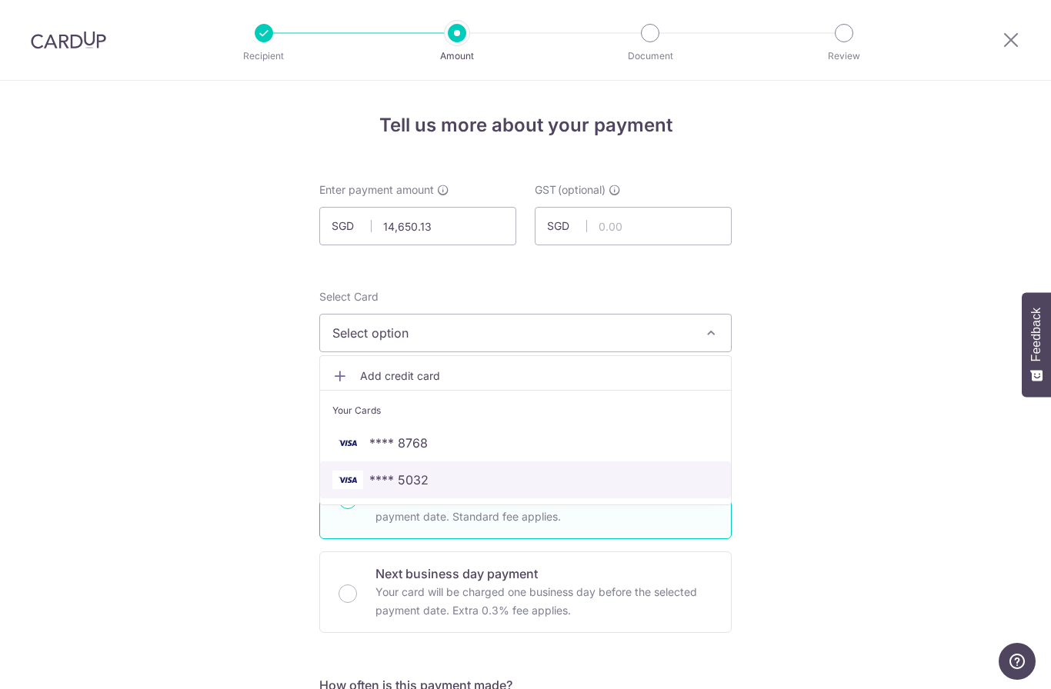
click at [422, 483] on span "**** 5032" at bounding box center [398, 480] width 59 height 18
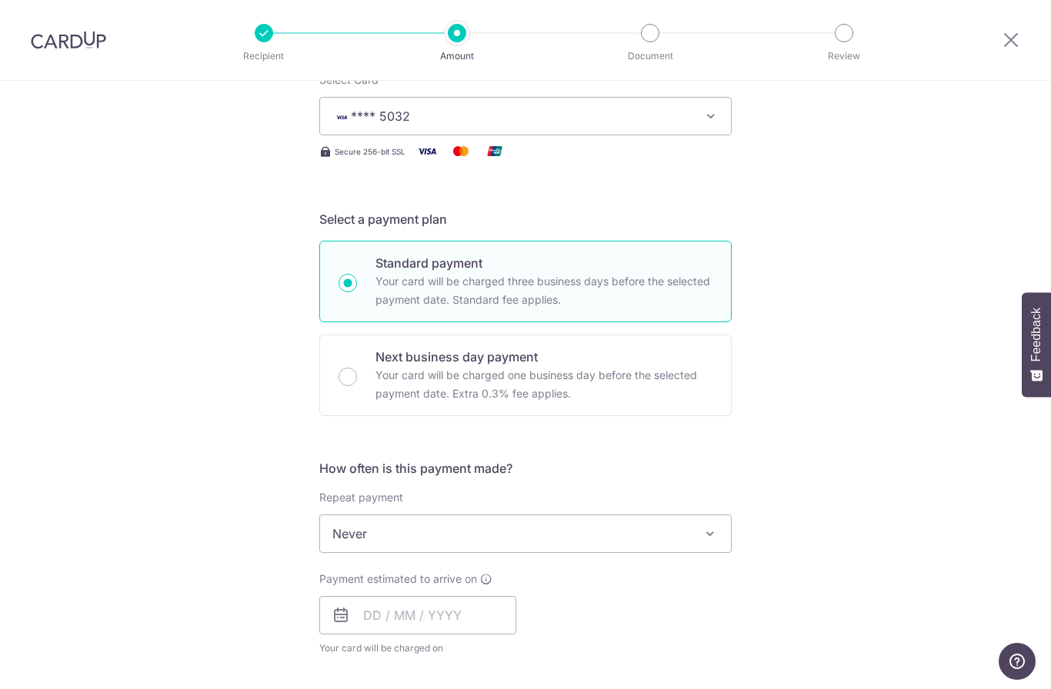
scroll to position [328, 0]
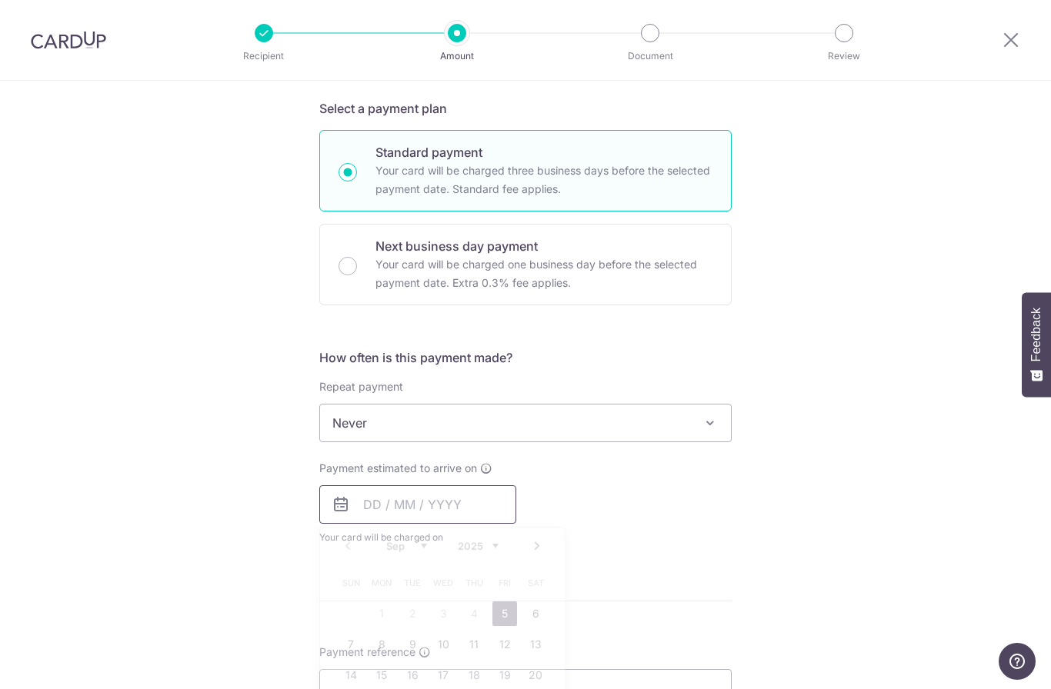
click at [426, 510] on input "text" at bounding box center [417, 504] width 197 height 38
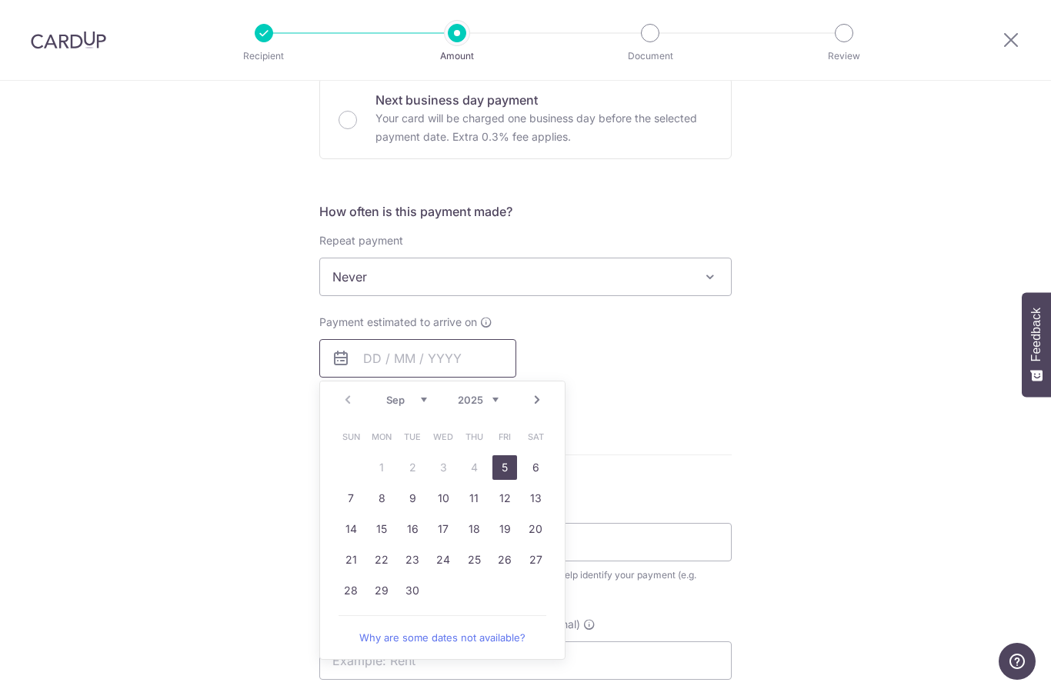
scroll to position [477, 0]
click at [508, 473] on link "5" at bounding box center [504, 464] width 25 height 25
type input "[DATE]"
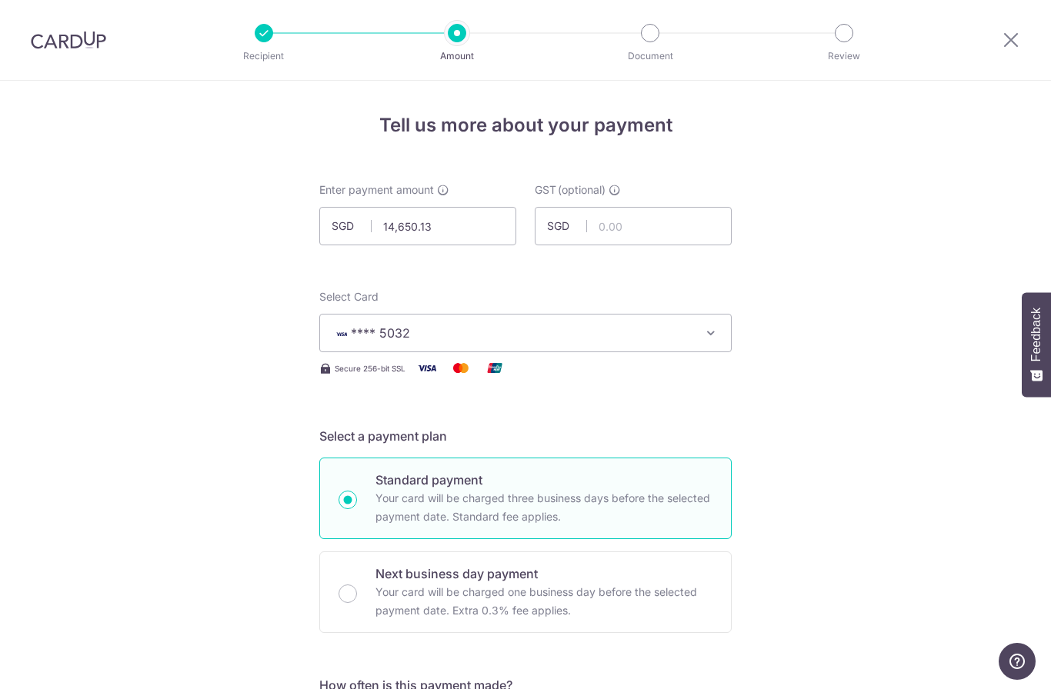
scroll to position [0, 0]
click at [438, 230] on input "14,650.13" at bounding box center [417, 226] width 197 height 38
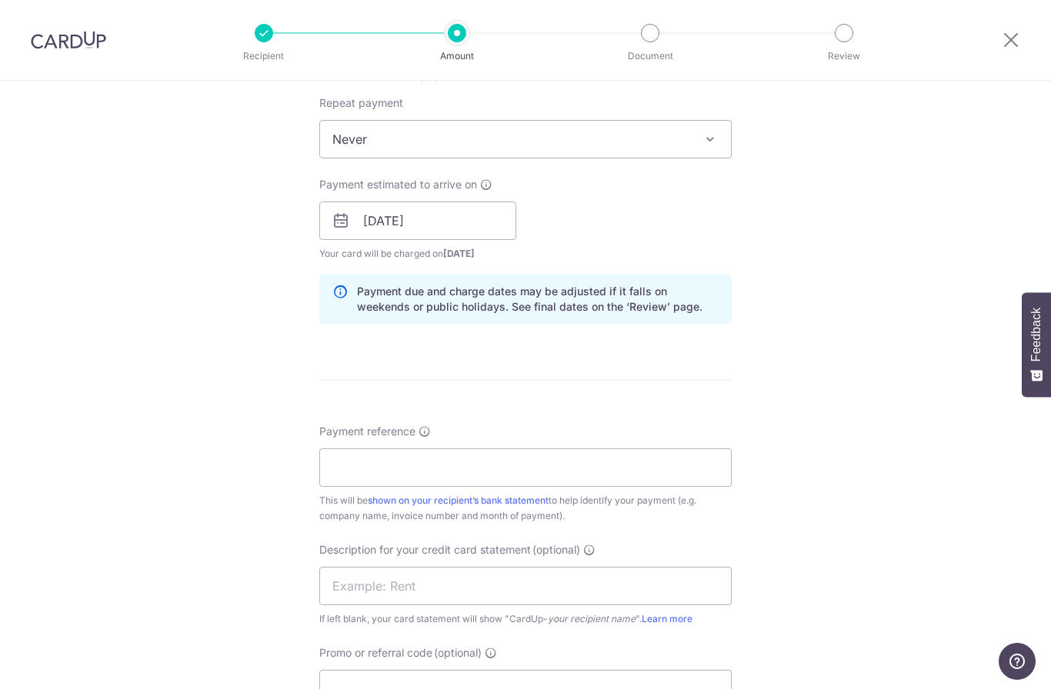
scroll to position [681, 0]
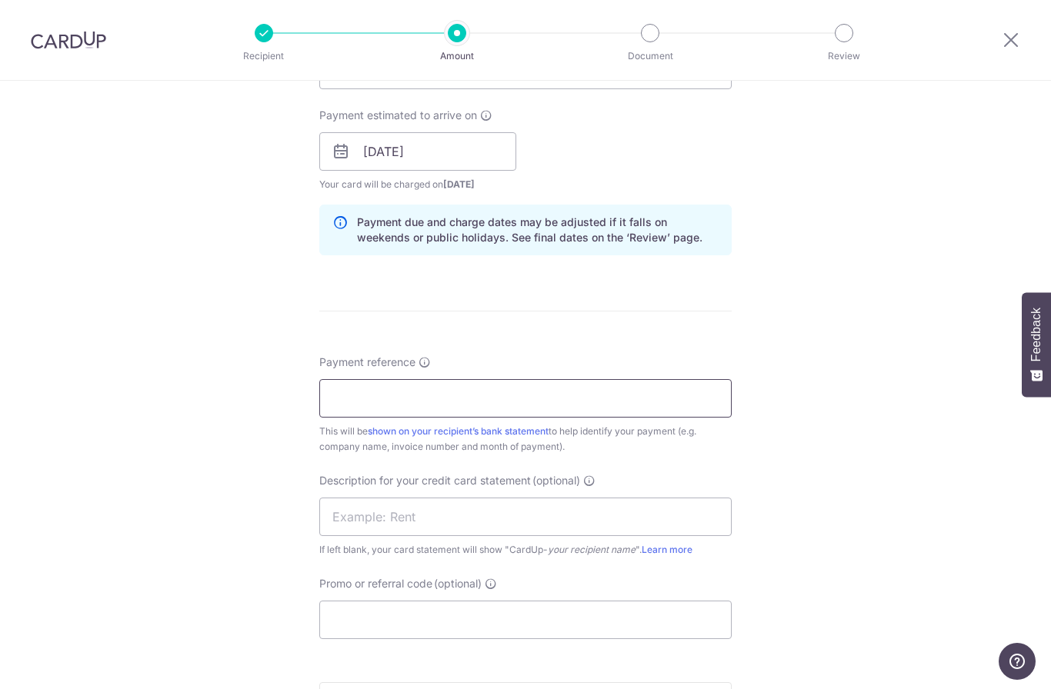
type input "14,650.13"
click at [477, 400] on input "Payment reference" at bounding box center [525, 398] width 412 height 38
type input "[PERSON_NAME] Cafe"
click at [379, 522] on input "text" at bounding box center [525, 517] width 412 height 38
type input "SG5"
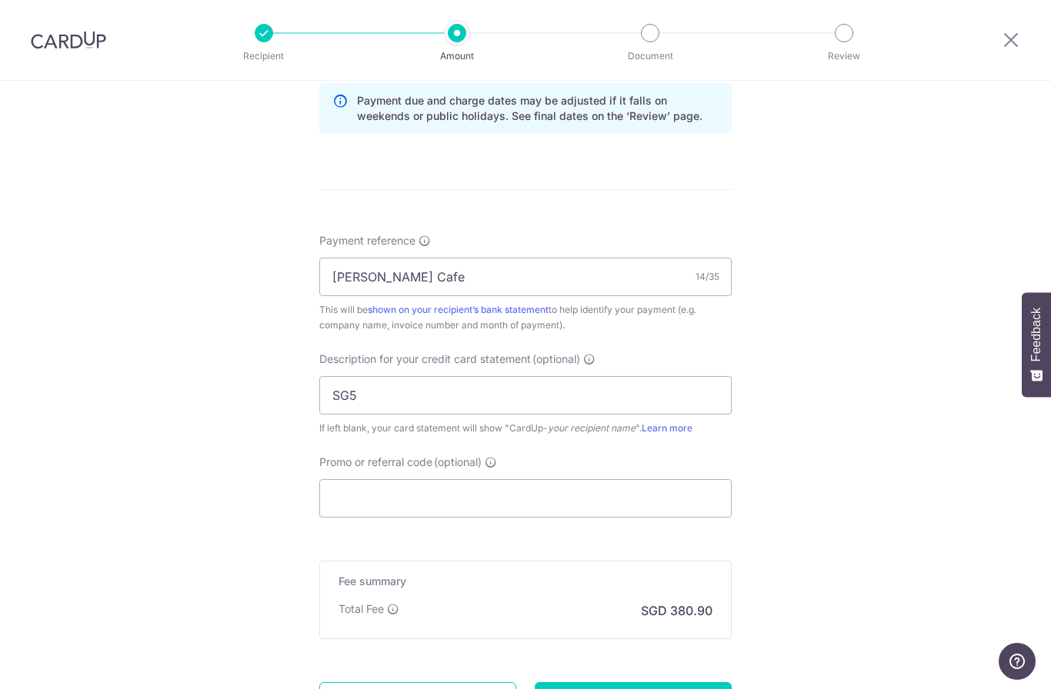
scroll to position [805, 0]
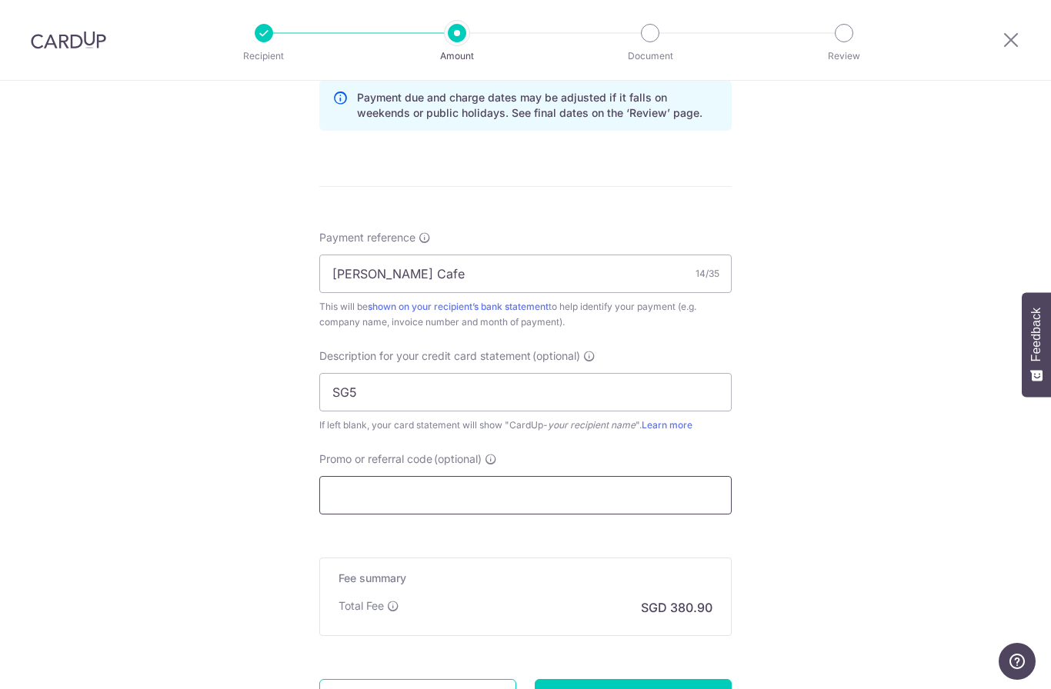
click at [368, 495] on input "Promo or referral code (optional)" at bounding box center [525, 495] width 412 height 38
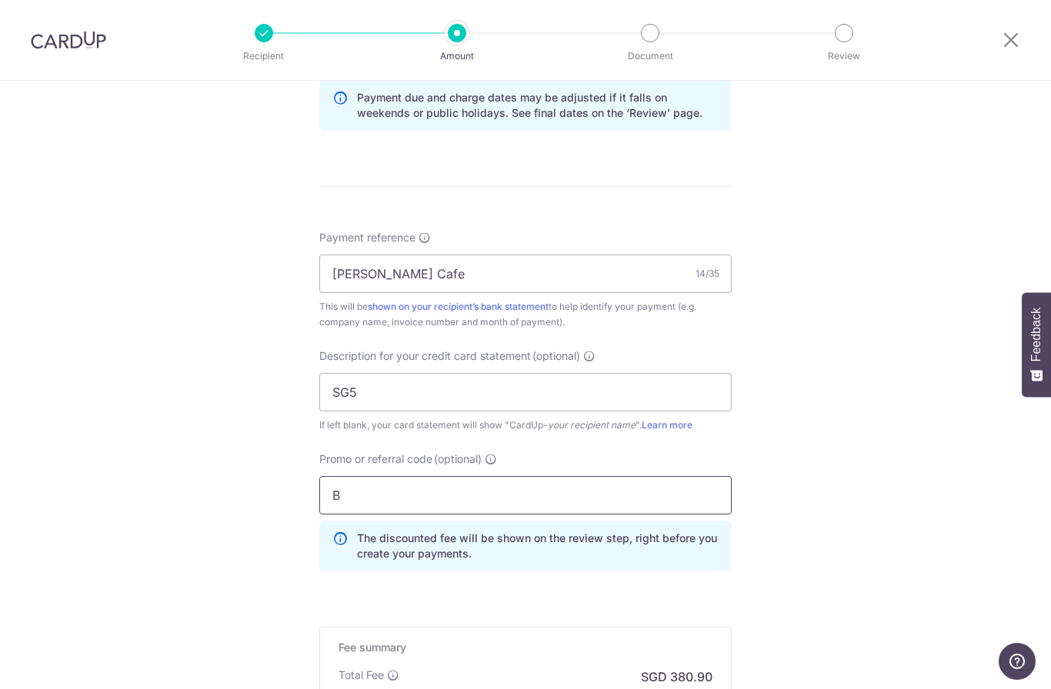
type input "BOFF185"
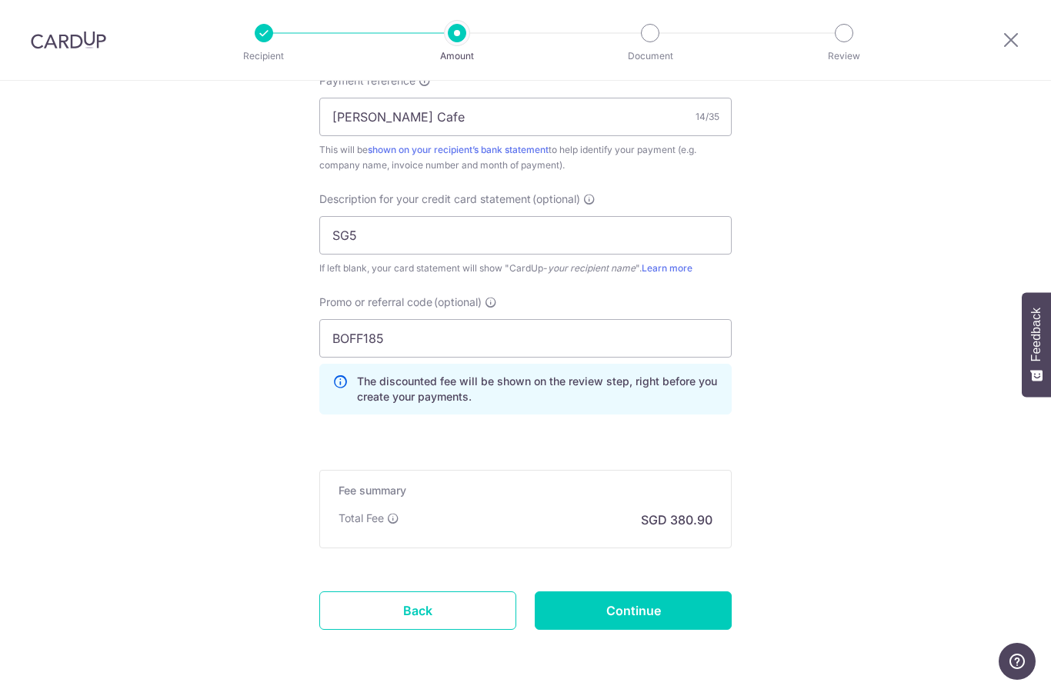
scroll to position [961, 0]
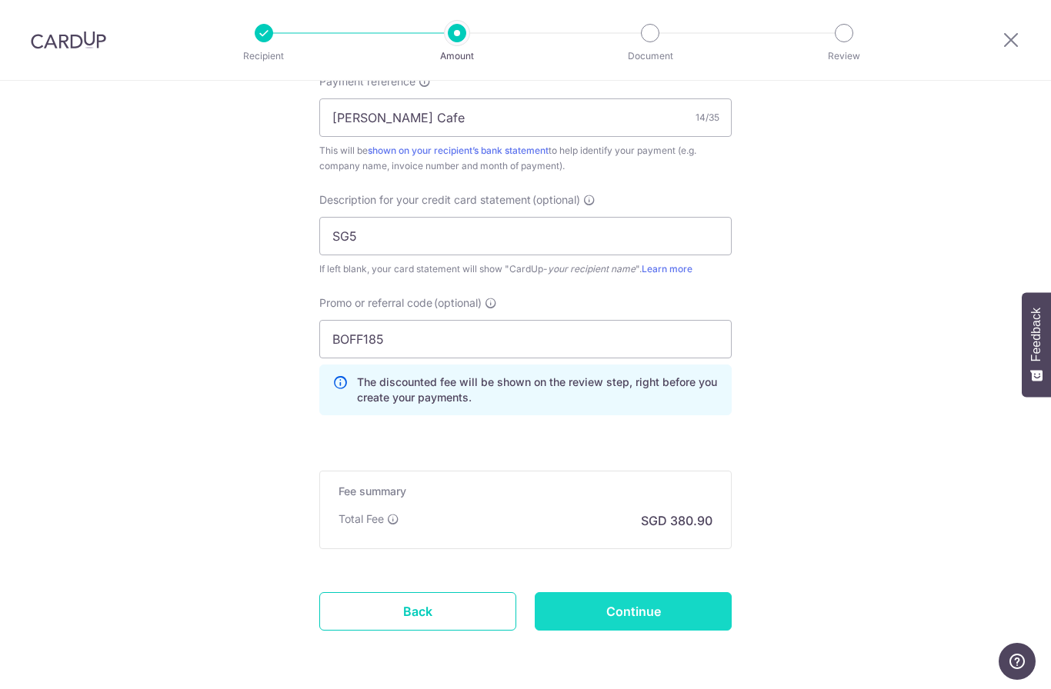
click at [648, 620] on input "Continue" at bounding box center [633, 611] width 197 height 38
type input "Create Schedule"
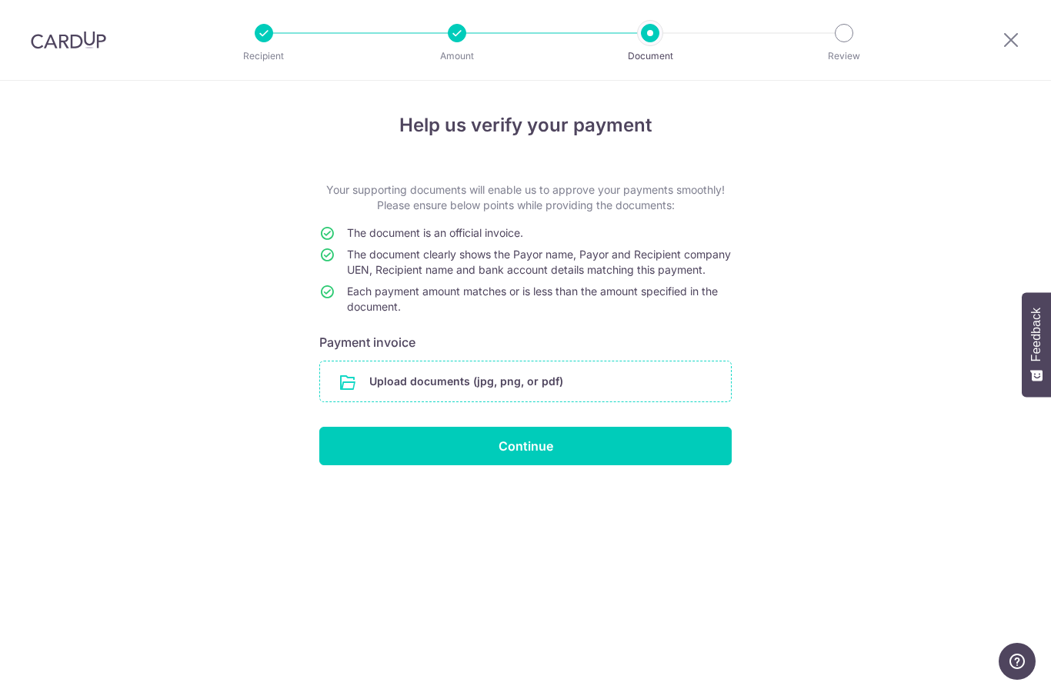
click at [531, 402] on input "file" at bounding box center [525, 382] width 411 height 40
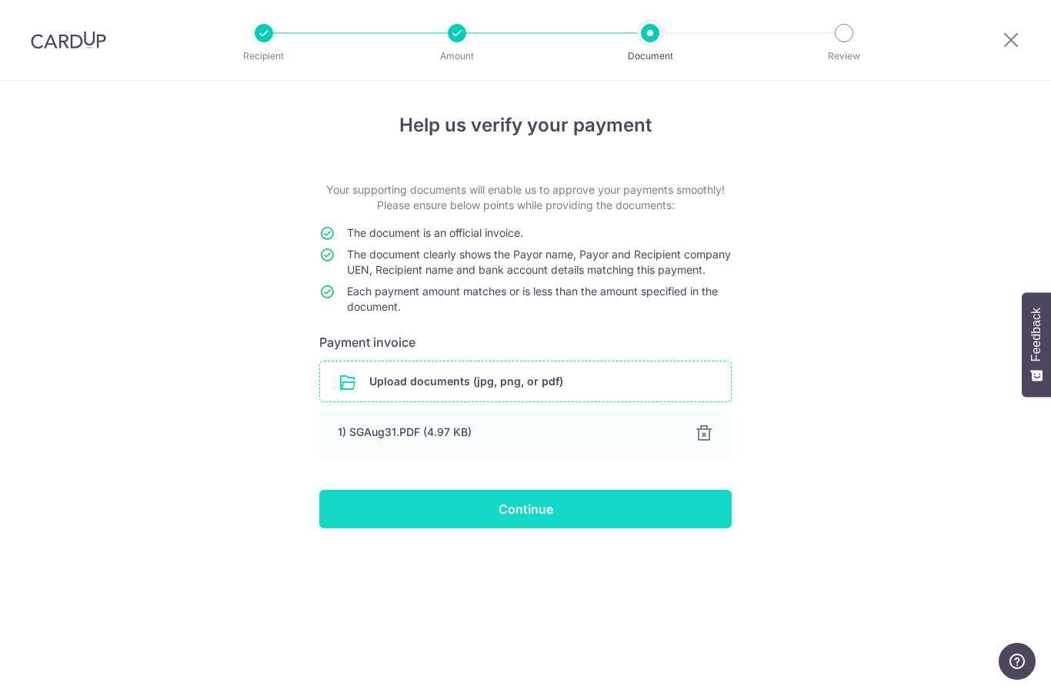
click at [518, 528] on input "Continue" at bounding box center [525, 509] width 412 height 38
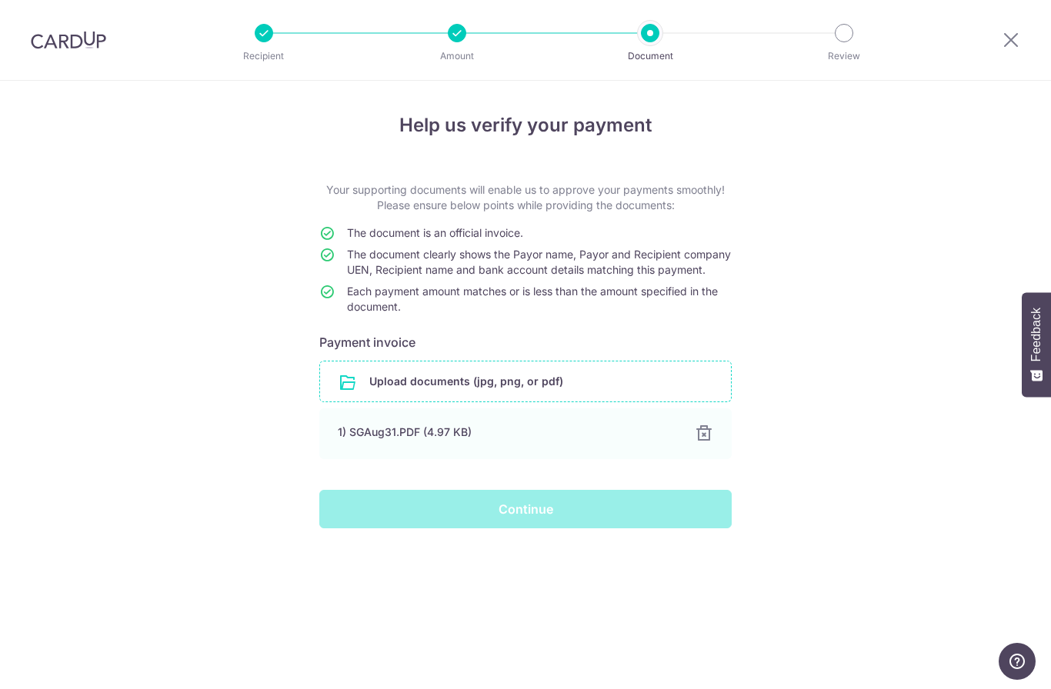
click at [523, 528] on div "Continue" at bounding box center [525, 509] width 431 height 38
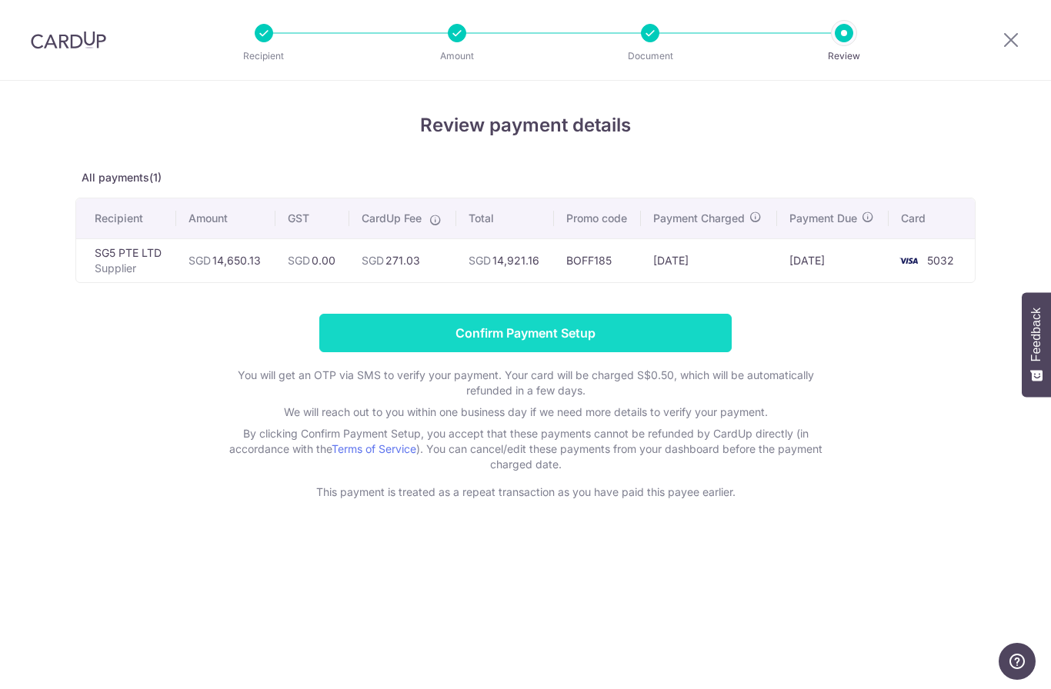
click at [532, 341] on input "Confirm Payment Setup" at bounding box center [525, 333] width 412 height 38
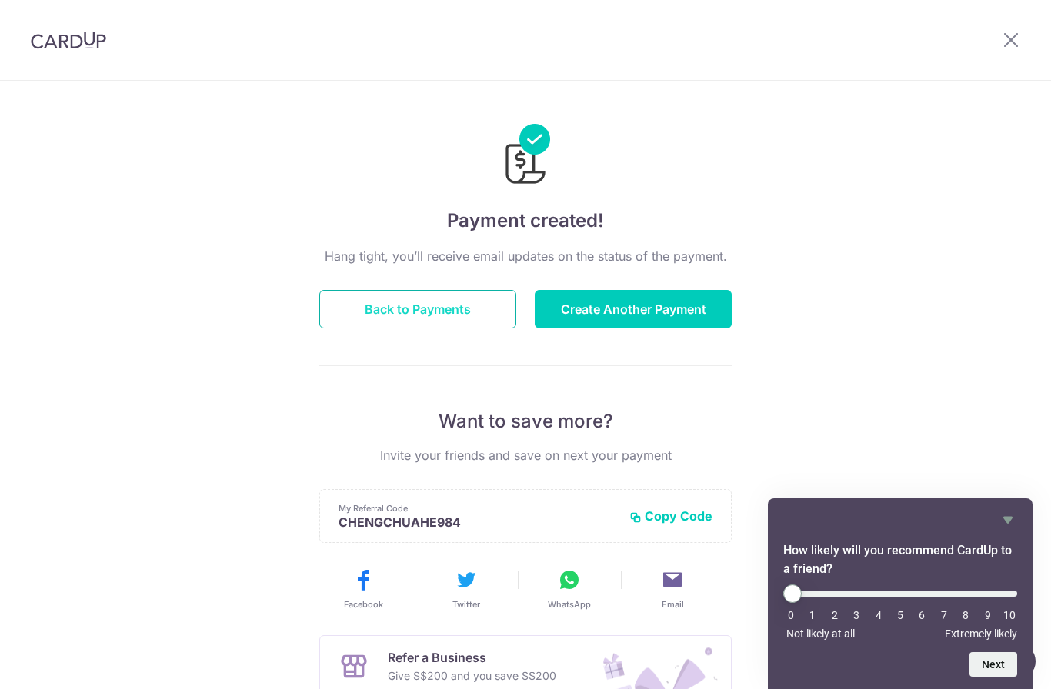
click at [381, 315] on button "Back to Payments" at bounding box center [417, 309] width 197 height 38
